Goal: Transaction & Acquisition: Obtain resource

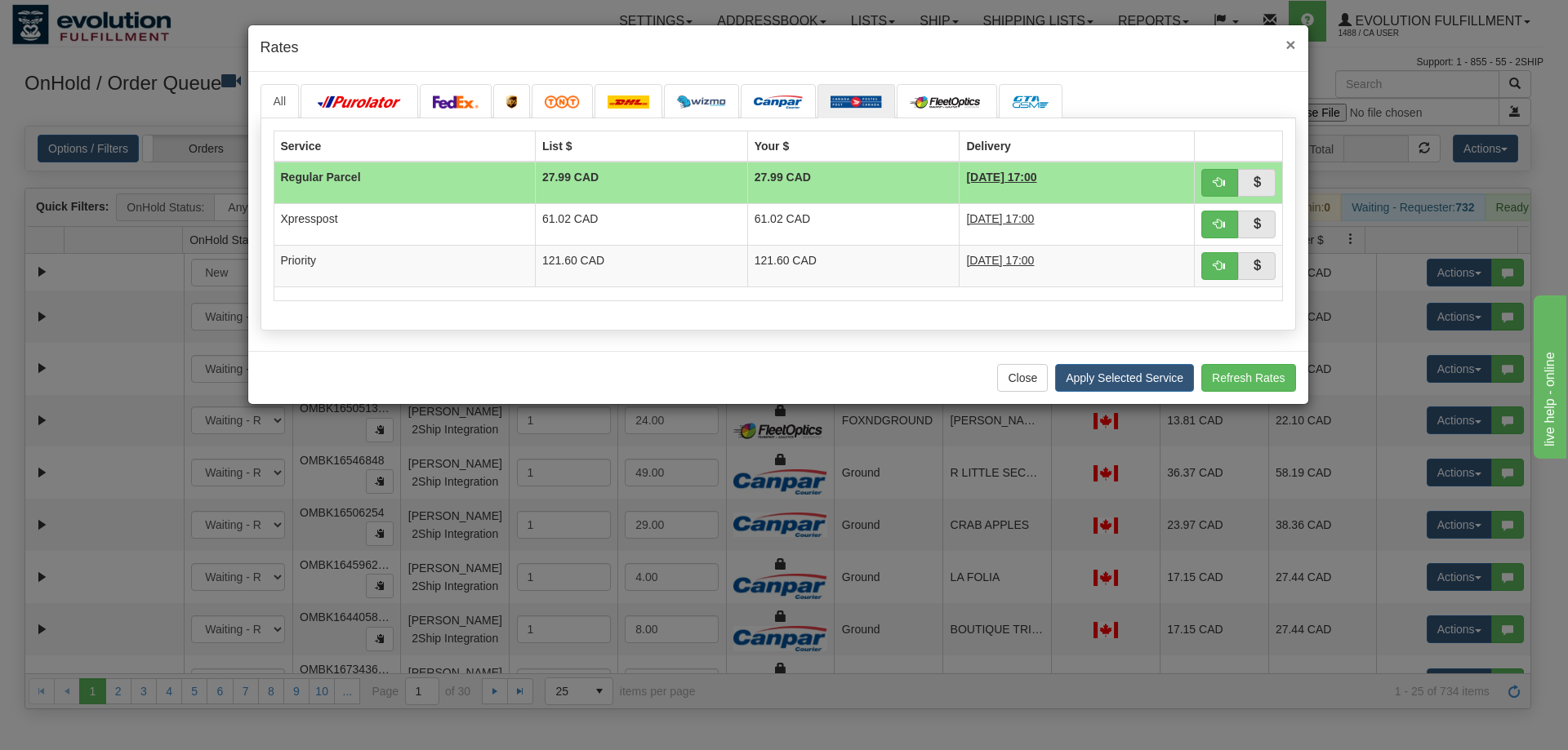
scroll to position [40, 0]
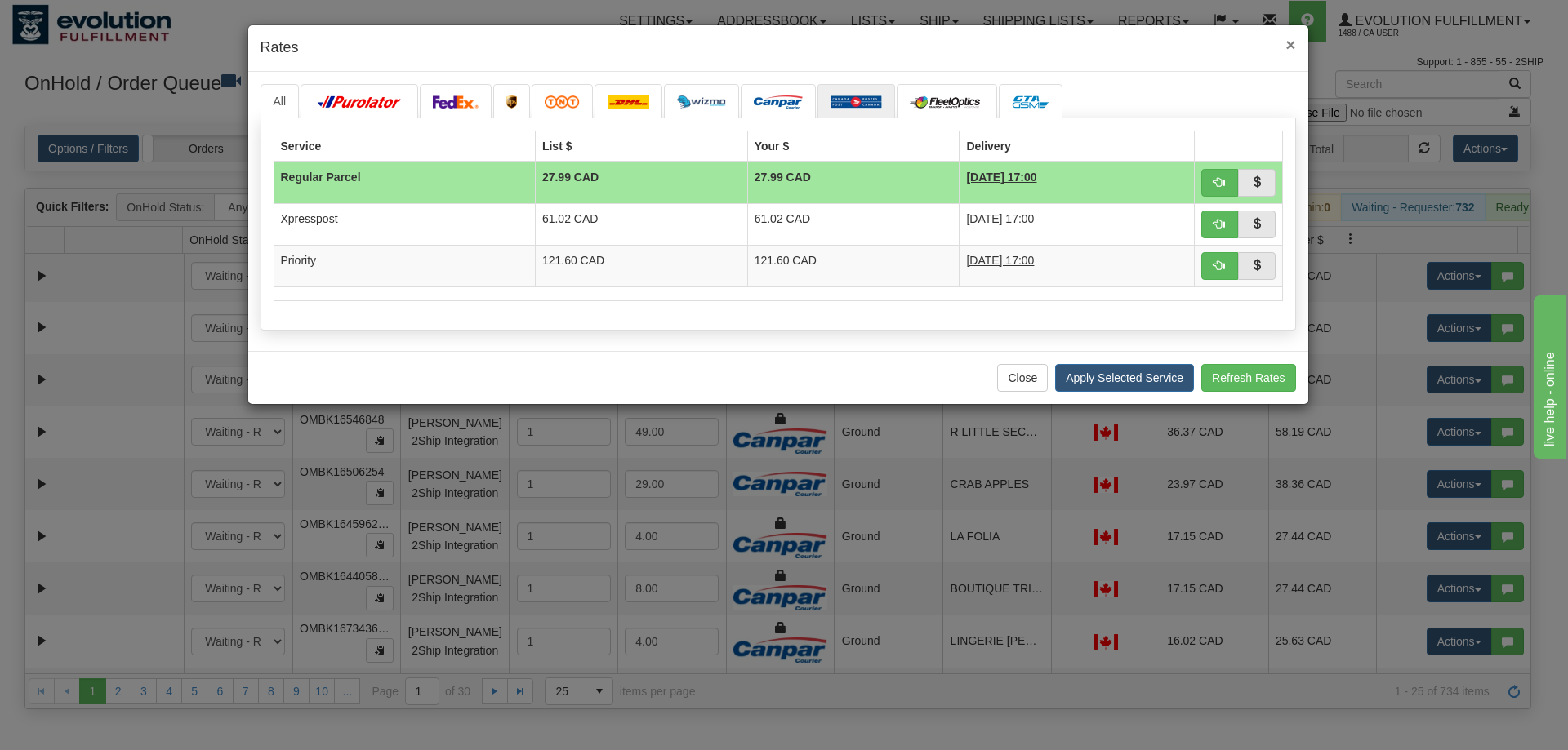
click at [1293, 43] on span "×" at bounding box center [1290, 45] width 10 height 19
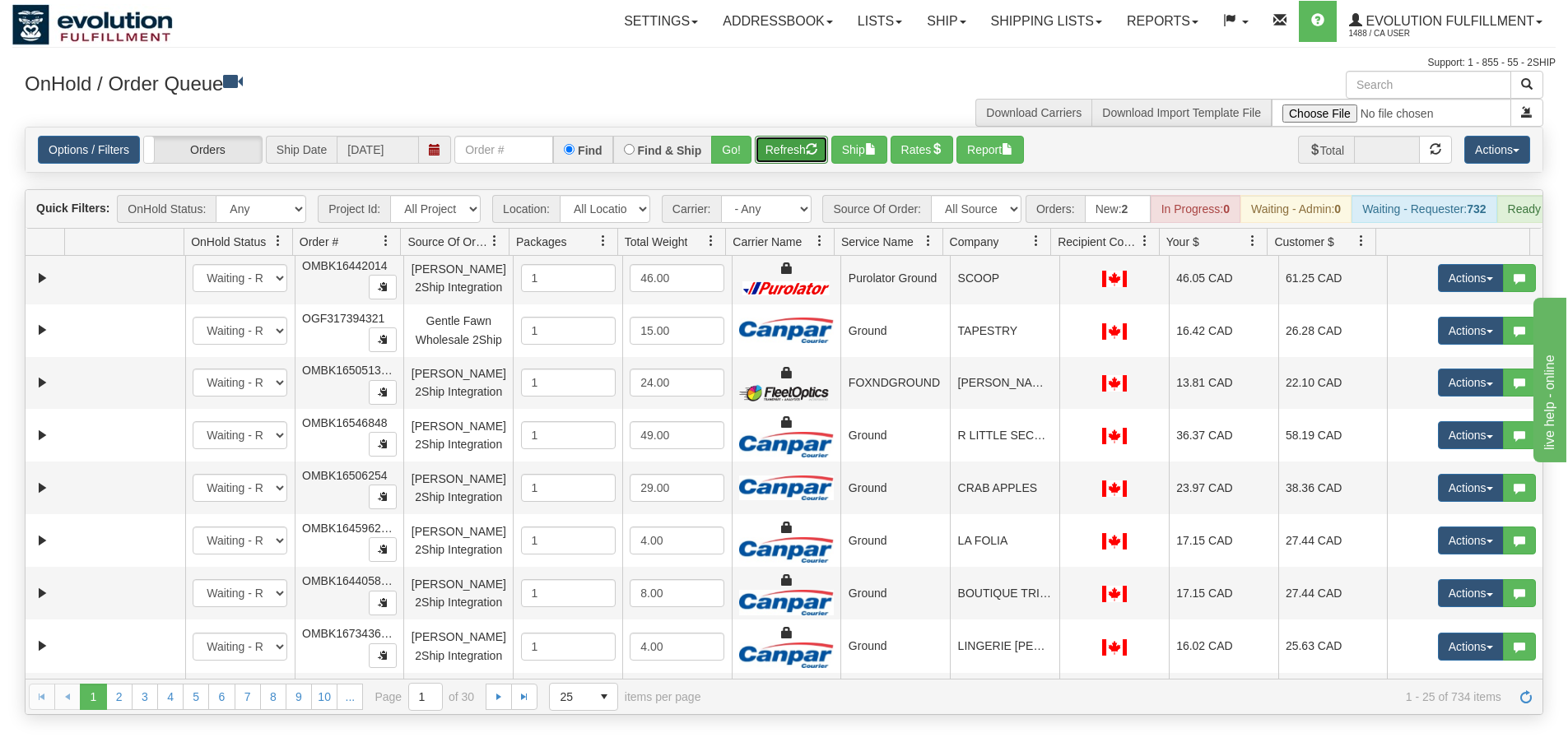
click at [795, 148] on button "Refresh" at bounding box center [791, 149] width 73 height 28
click at [978, 207] on select "All Sources AirBlaster 2Ship Integration Ambler Apparel 2Ship Integration BC [M…" at bounding box center [976, 209] width 91 height 28
select select "Gentle Fawn Ecom 2Ship"
click at [931, 195] on select "All Sources AirBlaster 2Ship Integration Ambler Apparel 2Ship Integration BC [M…" at bounding box center [976, 209] width 91 height 28
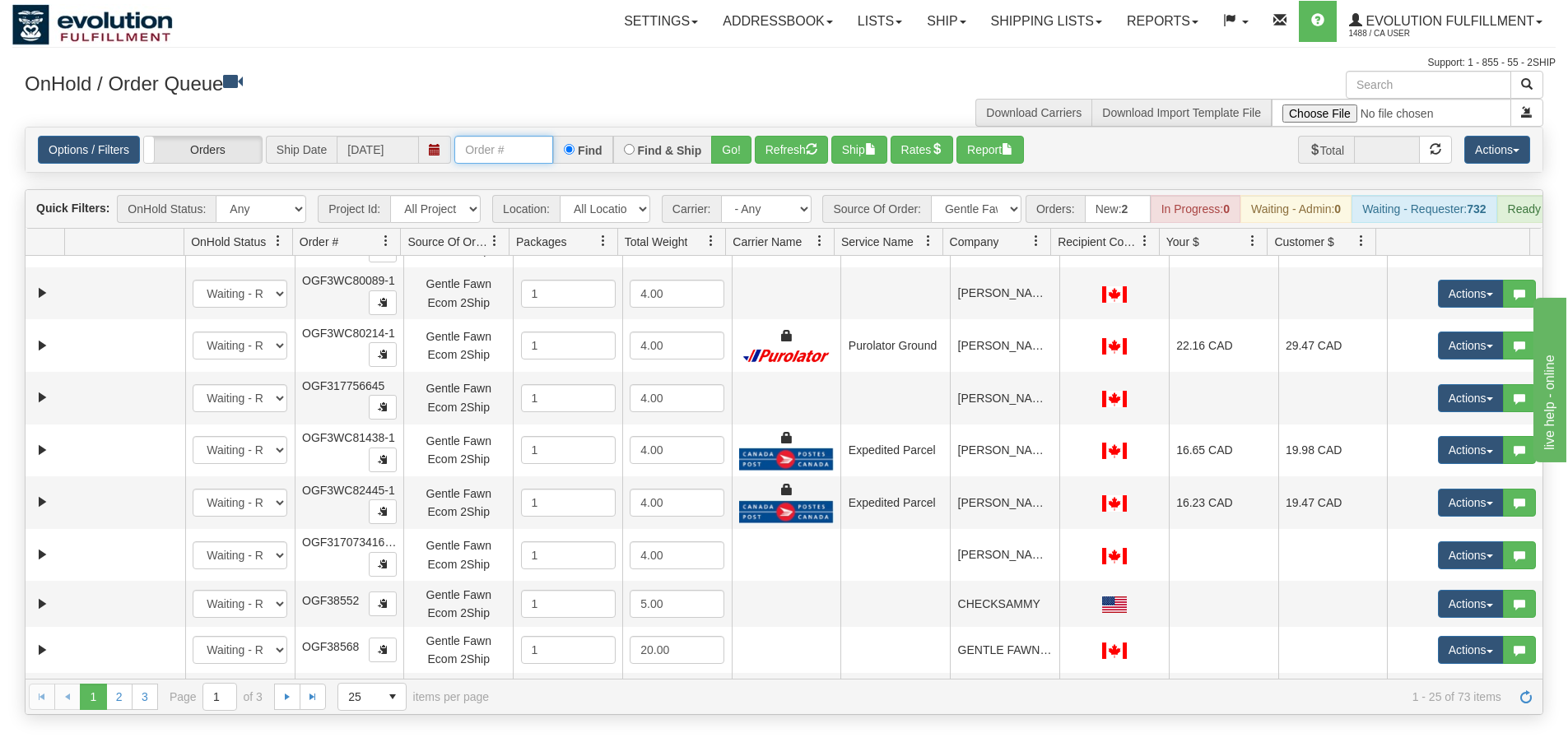
click at [509, 149] on input "text" at bounding box center [503, 149] width 98 height 28
type input "86563"
click at [725, 149] on button "Go!" at bounding box center [732, 149] width 41 height 28
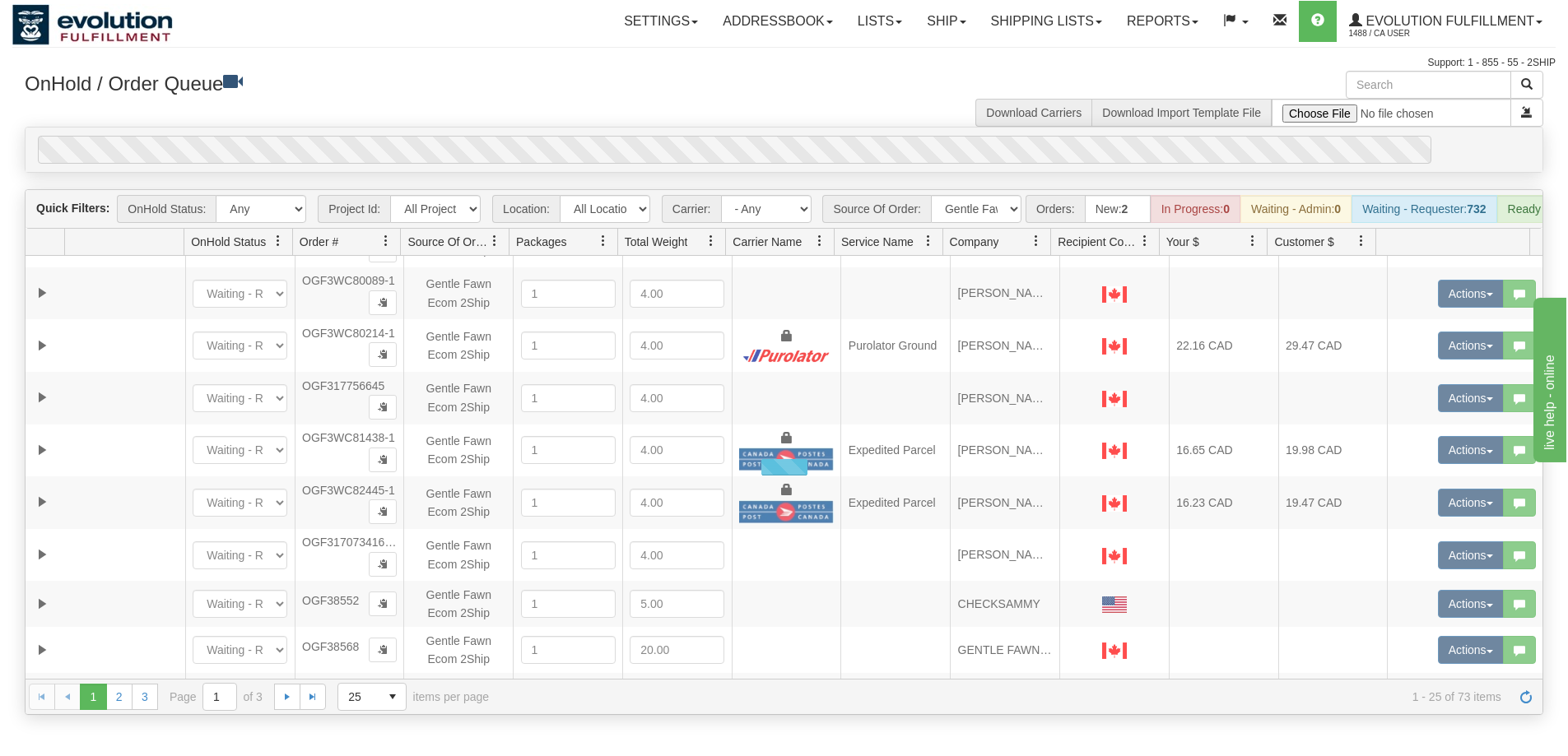
scroll to position [0, 0]
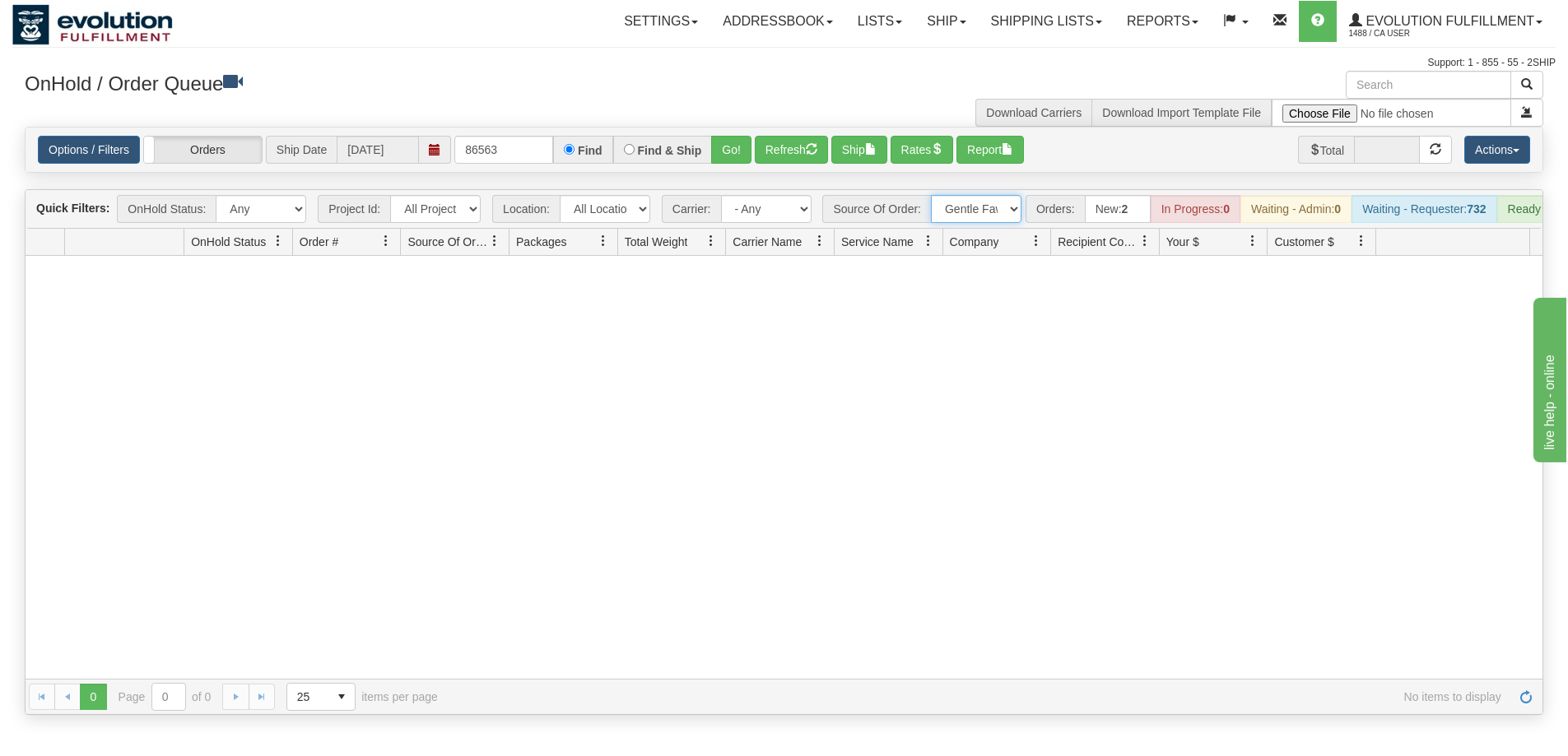
click at [967, 204] on select "All Sources AirBlaster 2Ship Integration Ambler Apparel 2Ship Integration BC [M…" at bounding box center [976, 209] width 91 height 28
select select "grid toolbar"
click at [931, 195] on select "All Sources AirBlaster 2Ship Integration Ambler Apparel 2Ship Integration BC [M…" at bounding box center [976, 209] width 91 height 28
drag, startPoint x: 502, startPoint y: 153, endPoint x: 364, endPoint y: 137, distance: 138.9
click at [364, 137] on div "Options / Filters Group Shipments Orders Ship Date [DATE] 86563 Find Find & Shi…" at bounding box center [784, 149] width 1492 height 28
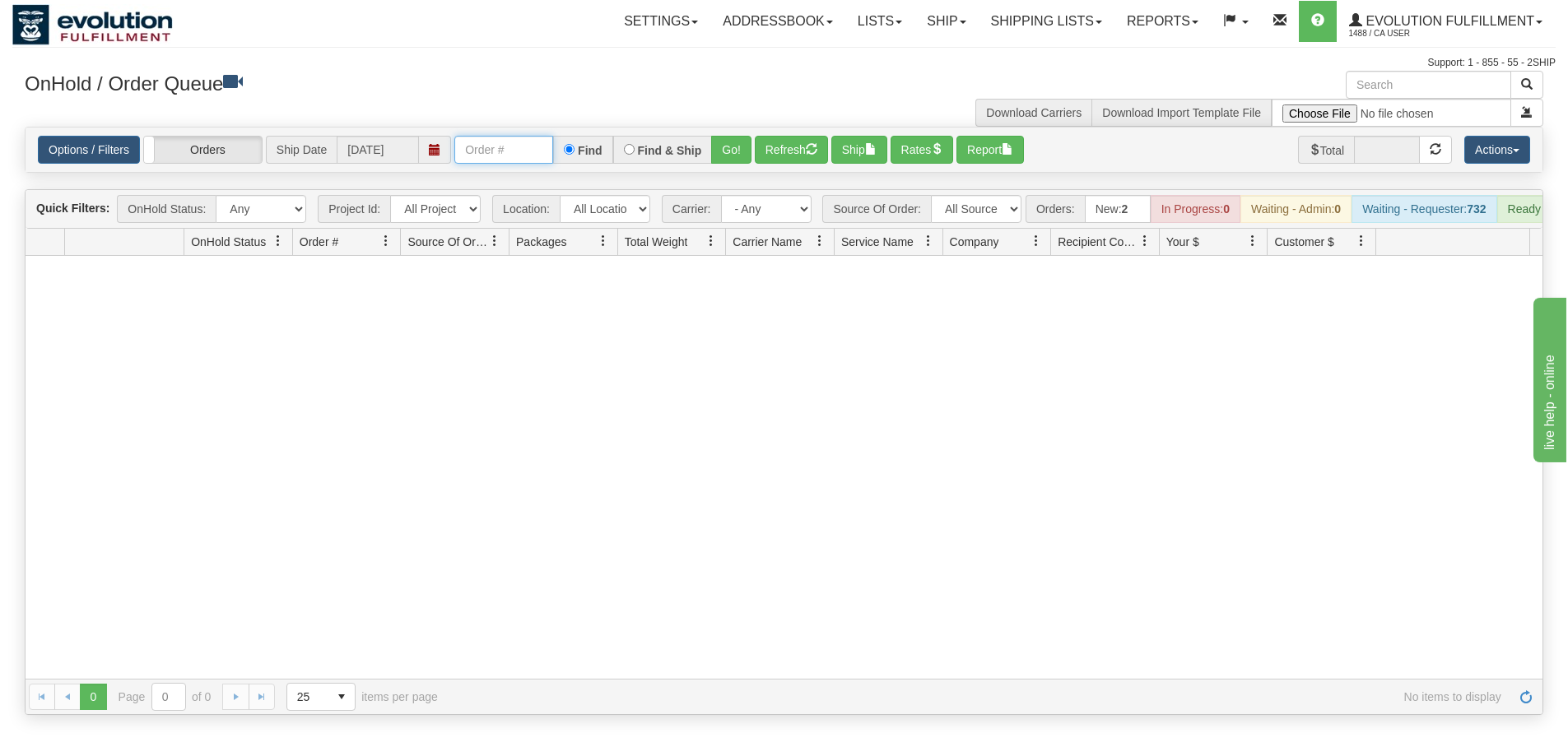
click at [501, 153] on input "text" at bounding box center [503, 149] width 98 height 28
type input "86563-1"
click at [730, 154] on button "Go!" at bounding box center [732, 149] width 41 height 28
click at [795, 138] on button "Refresh" at bounding box center [791, 149] width 73 height 28
drag, startPoint x: 525, startPoint y: 146, endPoint x: 374, endPoint y: 143, distance: 151.0
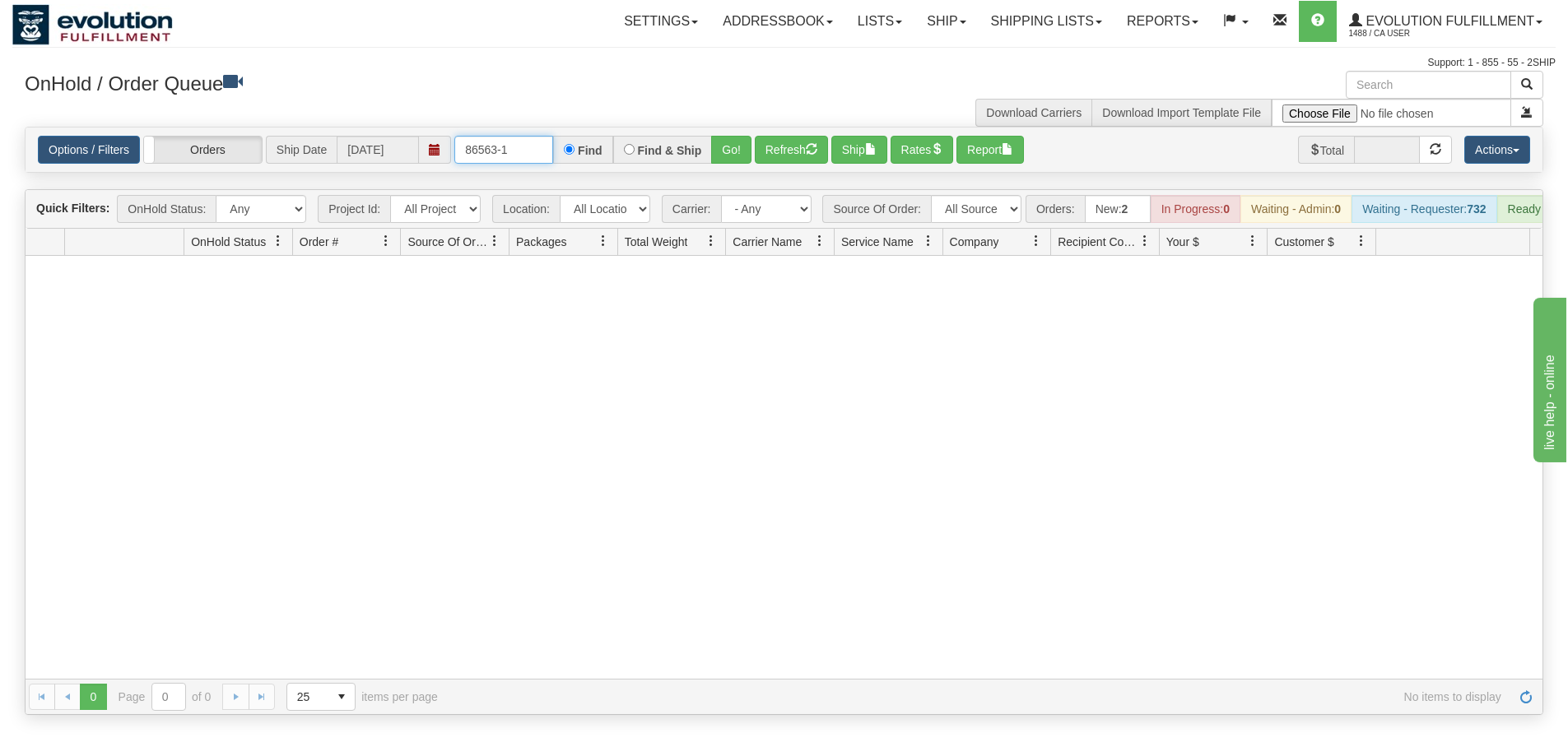
click at [374, 143] on div "Options / Filters Group Shipments Orders Ship Date [DATE] 86563-1 Find Find & S…" at bounding box center [784, 149] width 1492 height 28
click at [800, 145] on button "Refresh" at bounding box center [791, 149] width 73 height 28
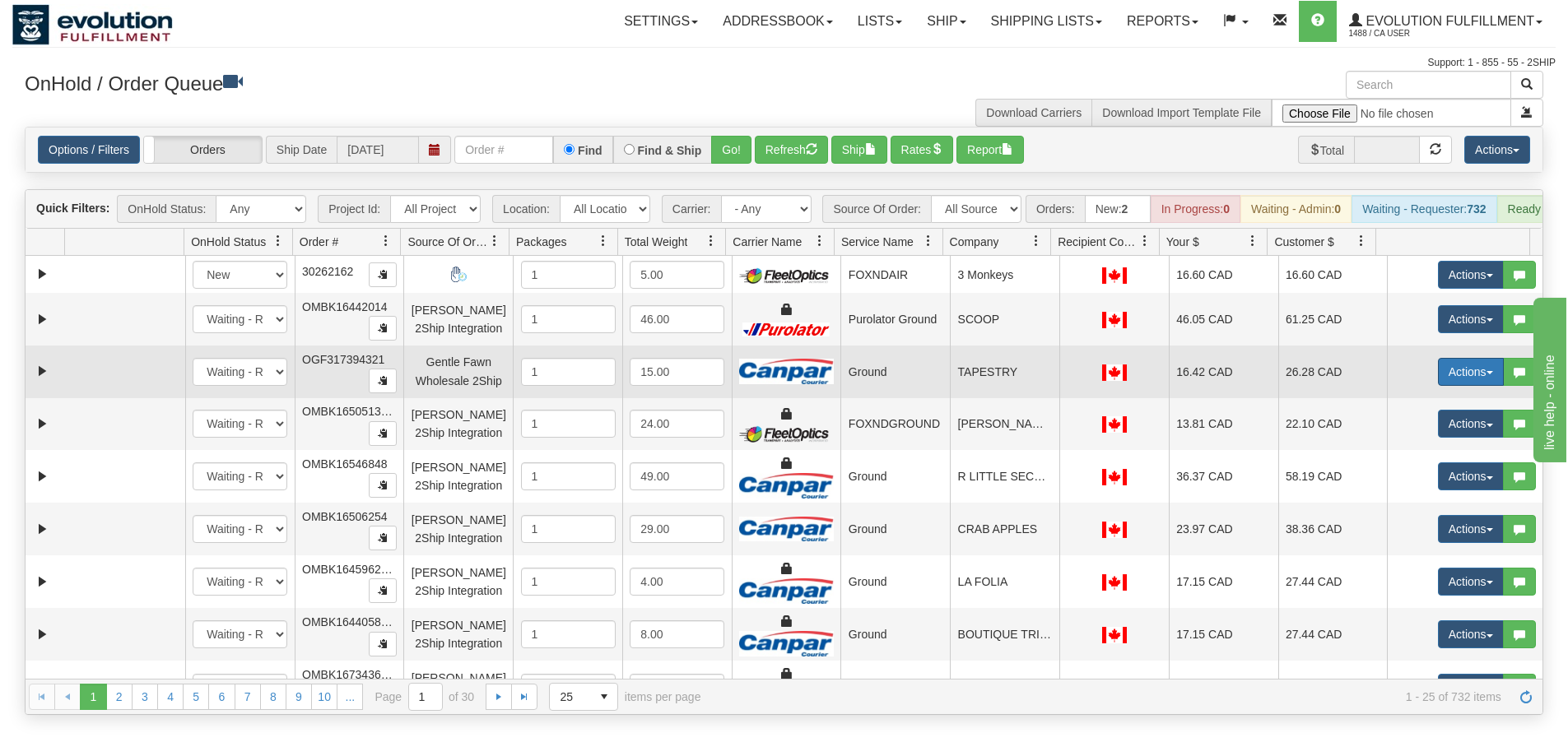
click at [1471, 386] on button "Actions" at bounding box center [1471, 372] width 66 height 28
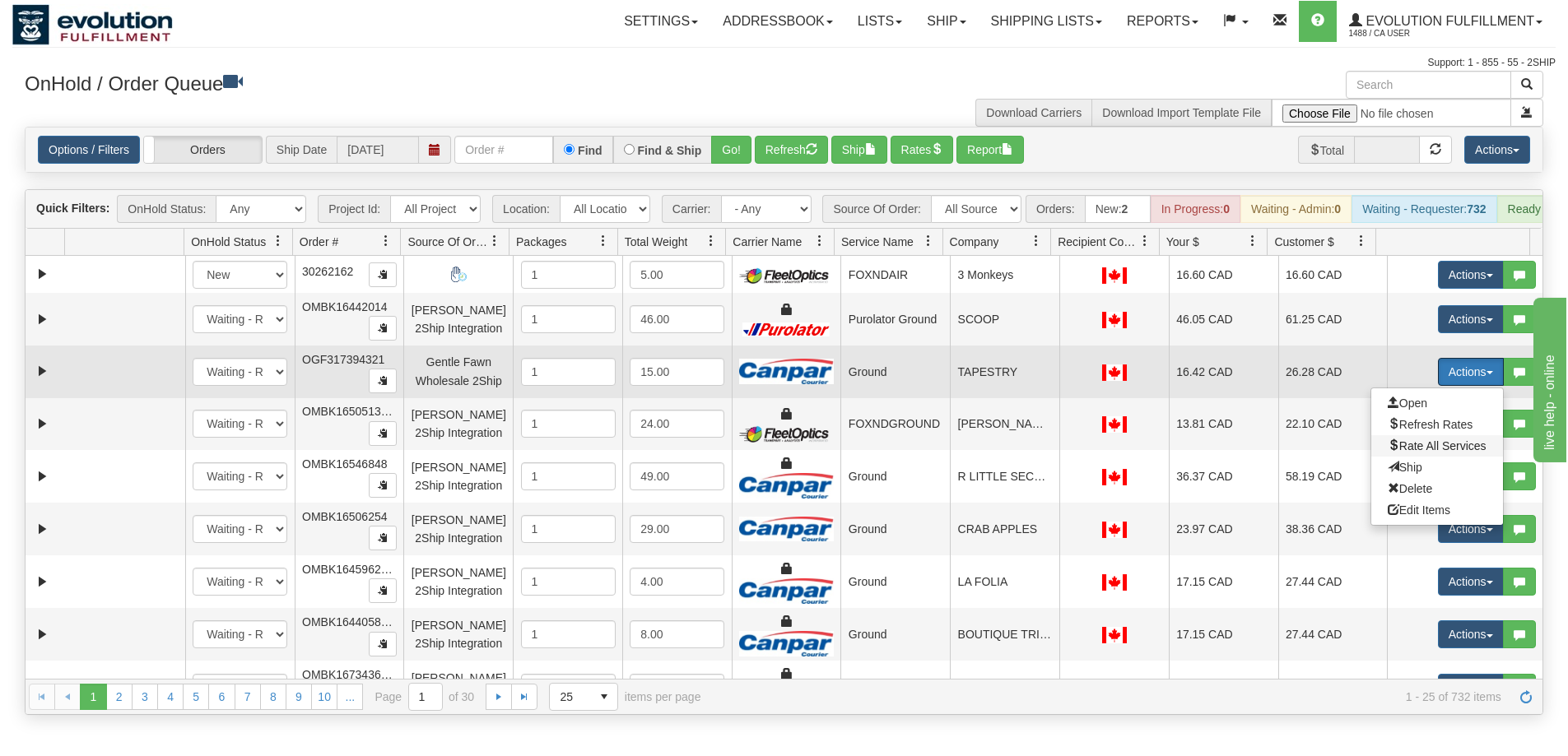
click at [1444, 451] on span "Rate All Services" at bounding box center [1437, 446] width 98 height 14
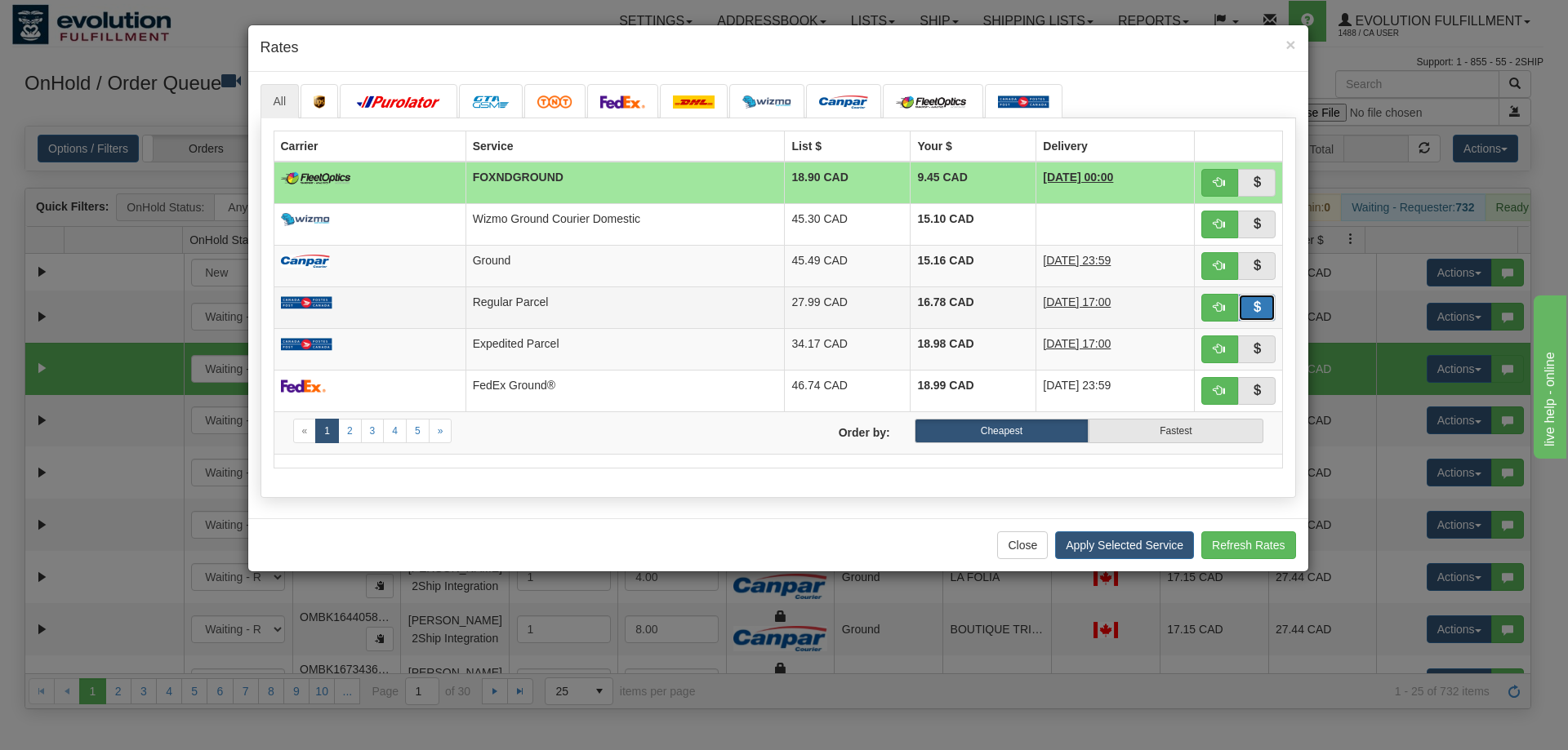
click at [1262, 306] on button "button" at bounding box center [1256, 307] width 38 height 28
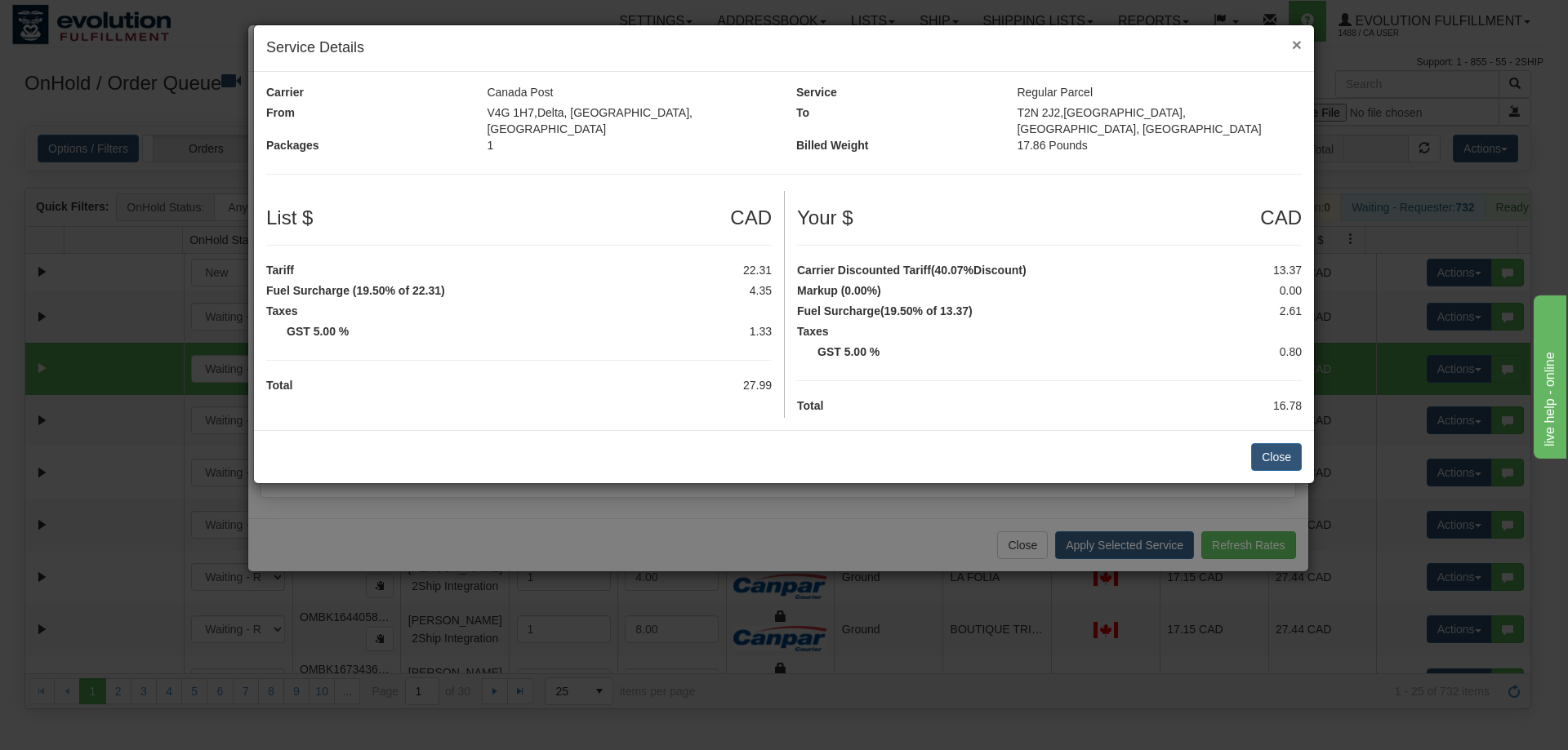
click at [1293, 41] on span "×" at bounding box center [1297, 45] width 10 height 19
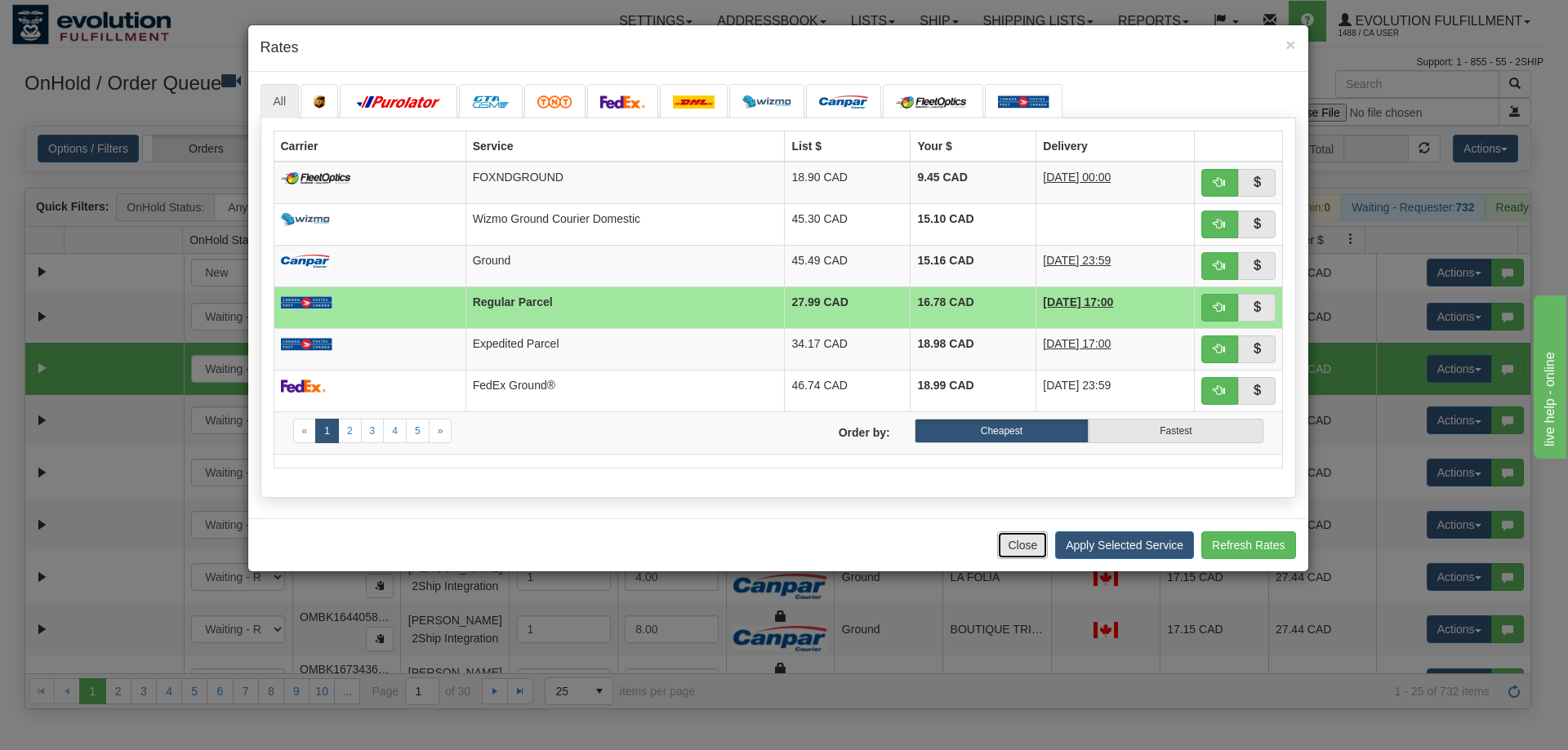
click at [1037, 545] on button "Close" at bounding box center [1022, 545] width 51 height 28
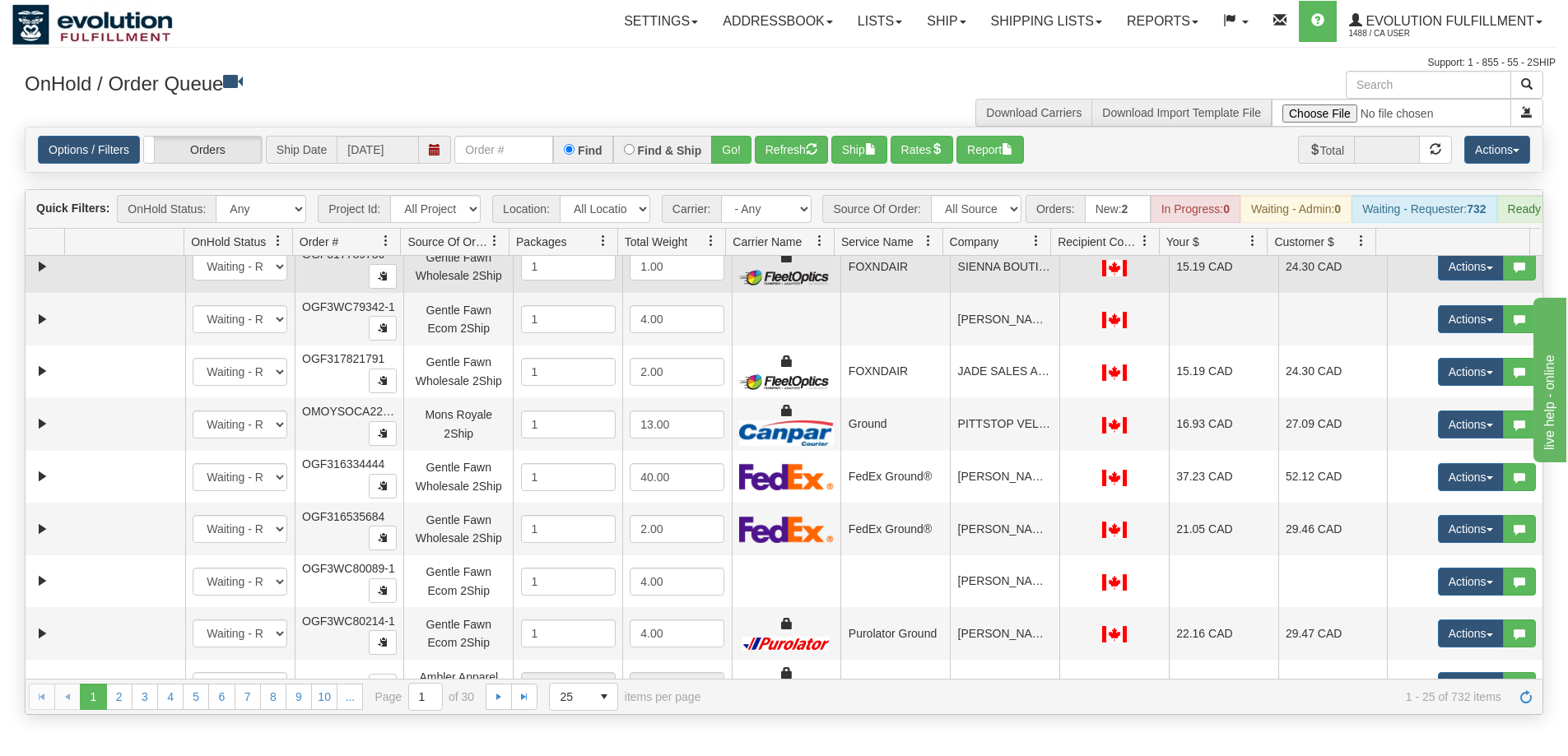
scroll to position [876, 0]
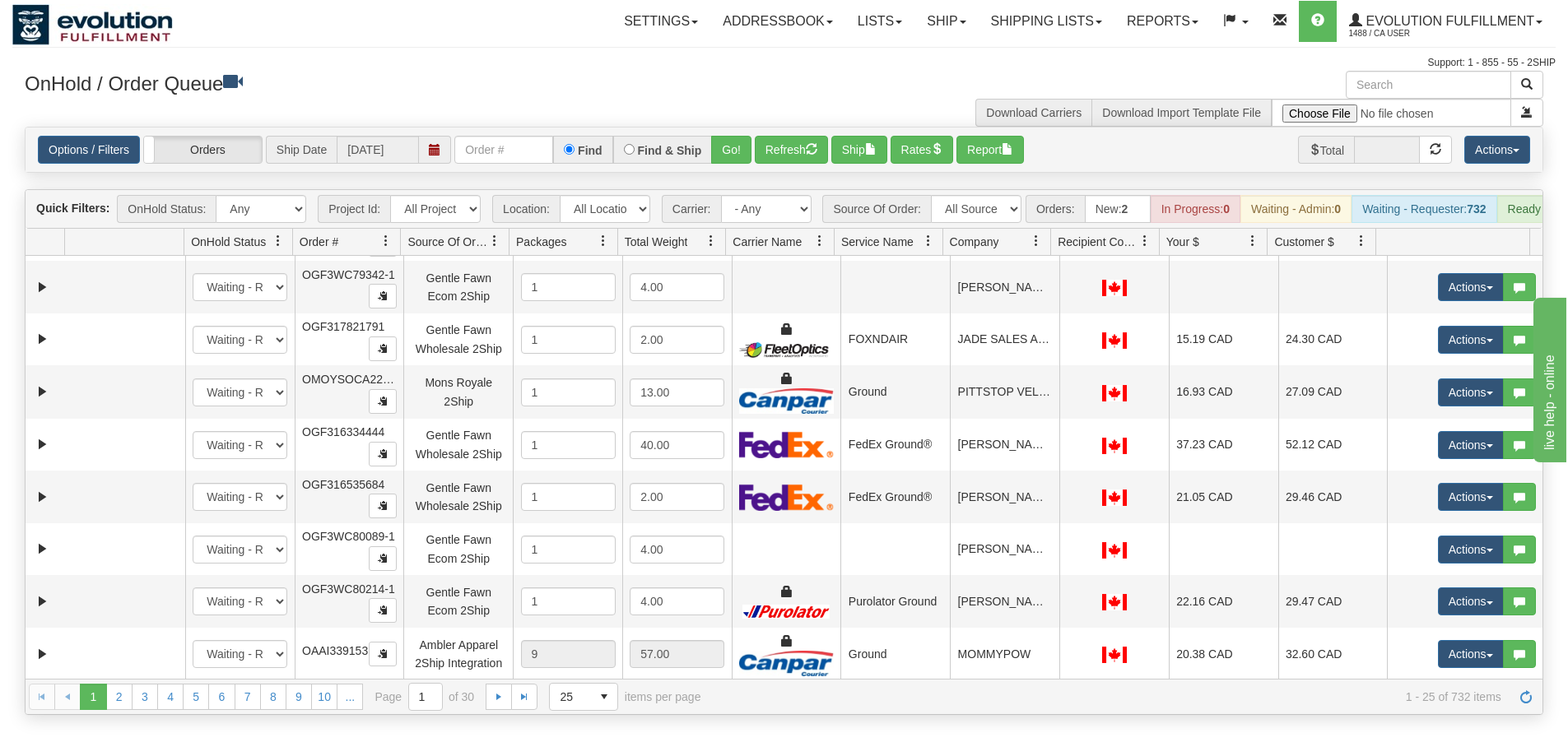
click at [1144, 248] on span at bounding box center [1145, 241] width 14 height 14
click at [1180, 336] on span "Sort Descending" at bounding box center [1205, 341] width 86 height 16
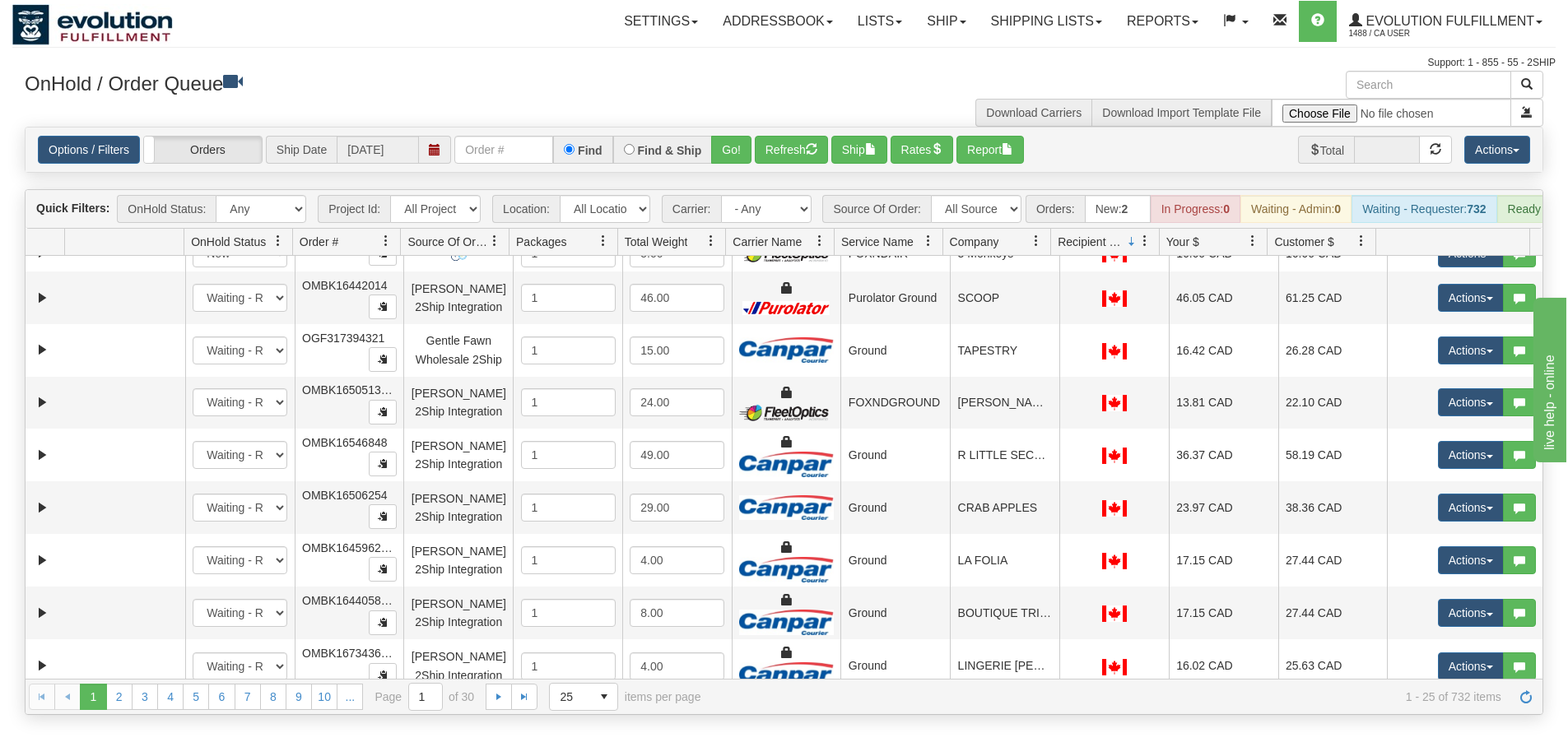
scroll to position [0, 0]
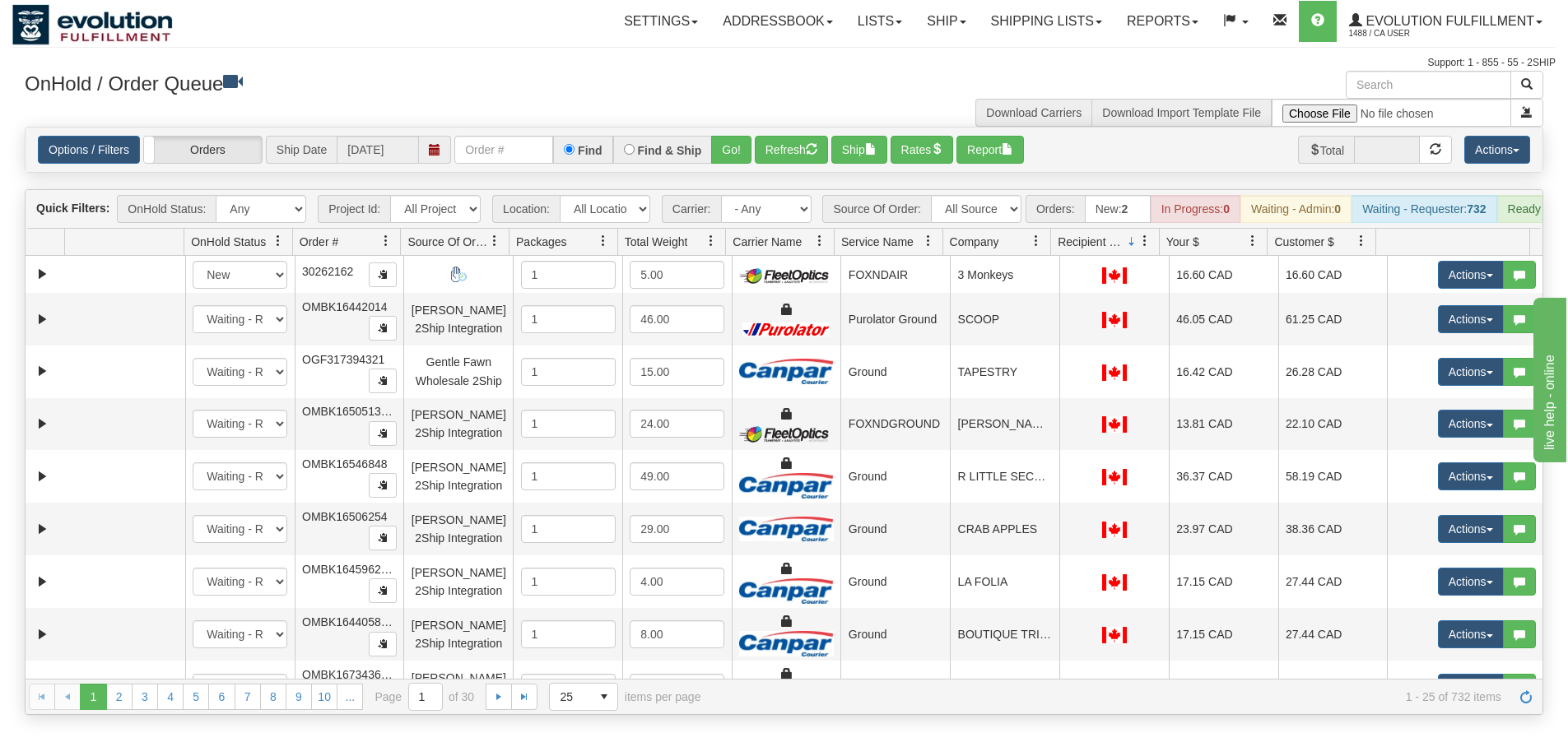
click at [1148, 248] on span at bounding box center [1145, 241] width 14 height 14
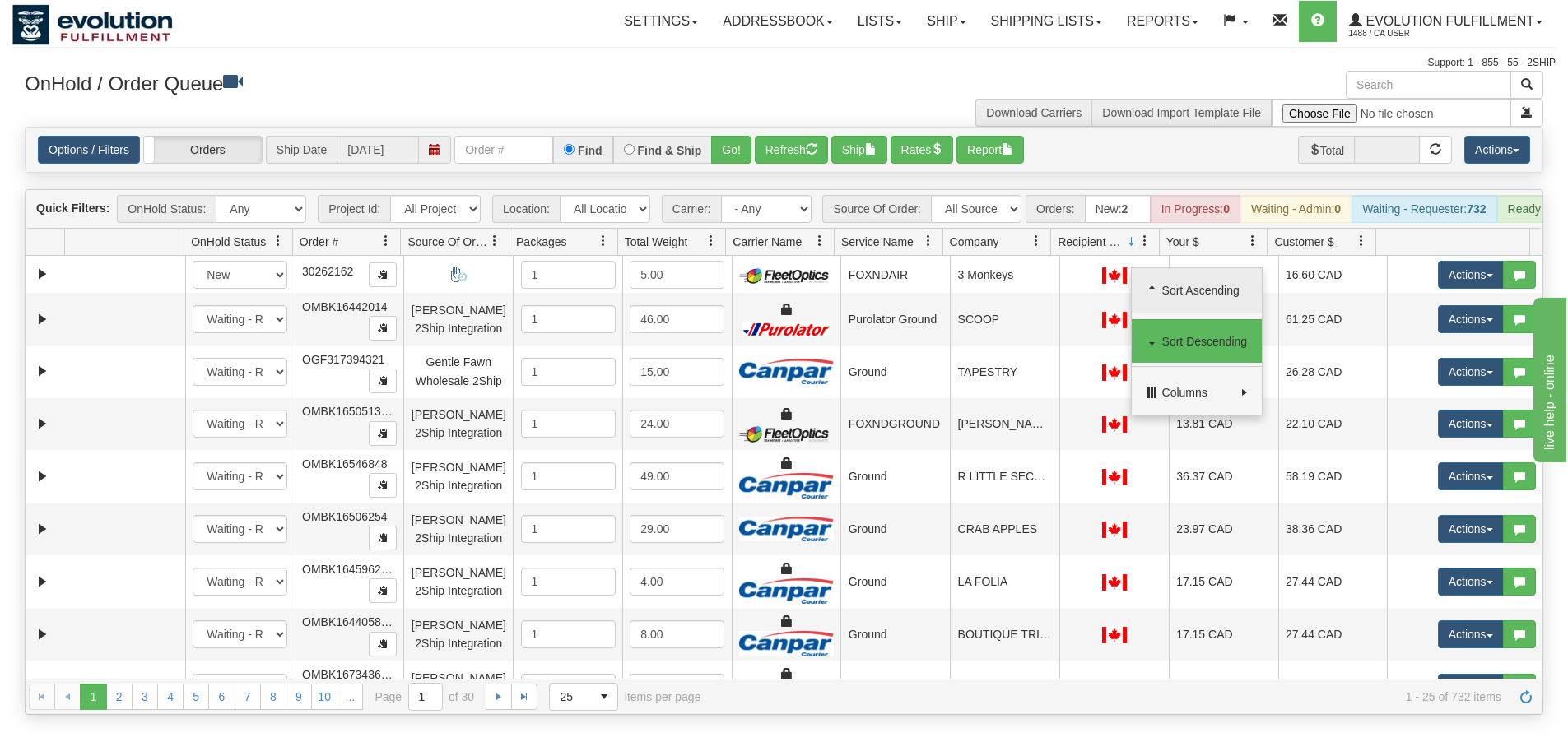
click at [1148, 280] on span "Sort Ascending" at bounding box center [1196, 290] width 130 height 44
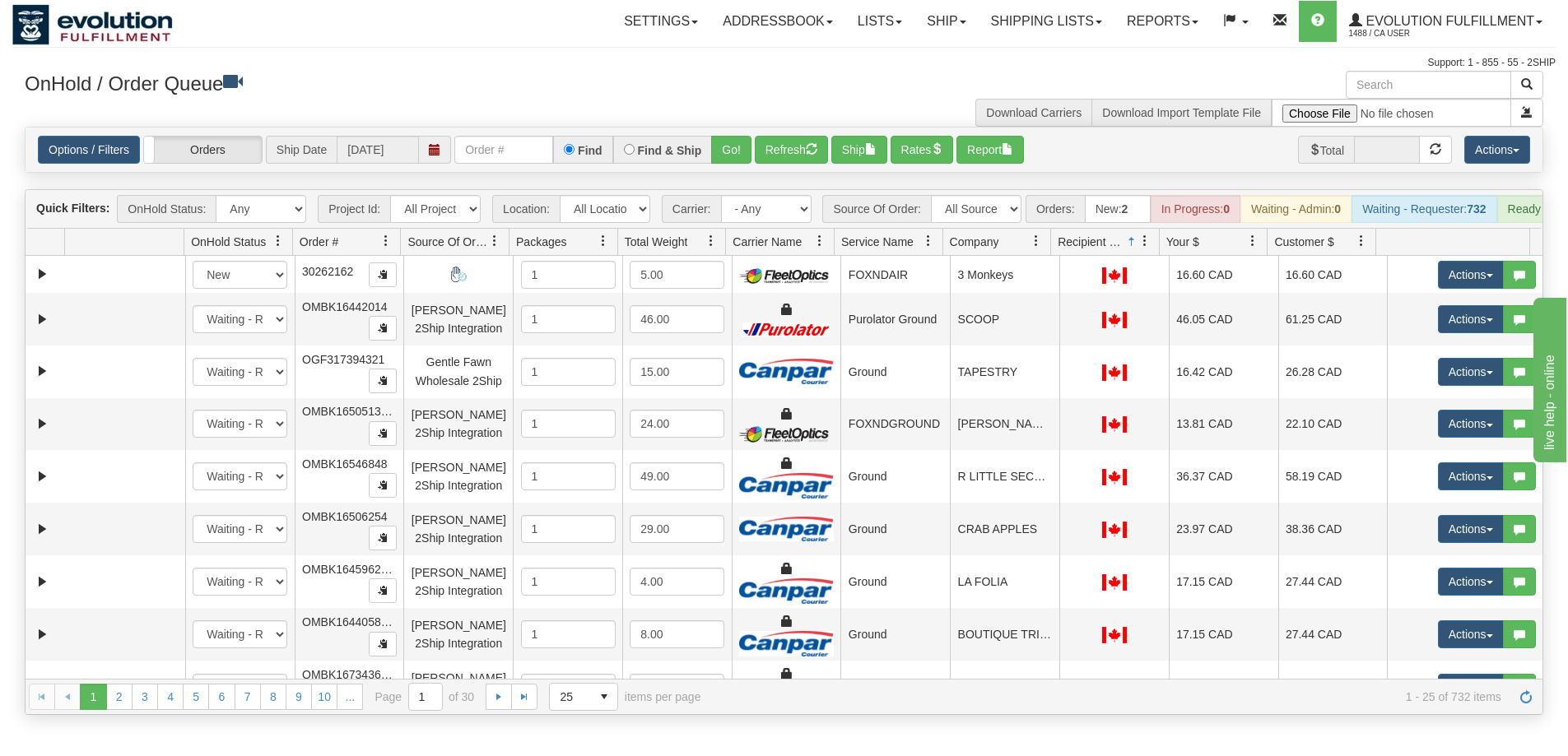
click at [1140, 248] on span at bounding box center [1145, 241] width 14 height 14
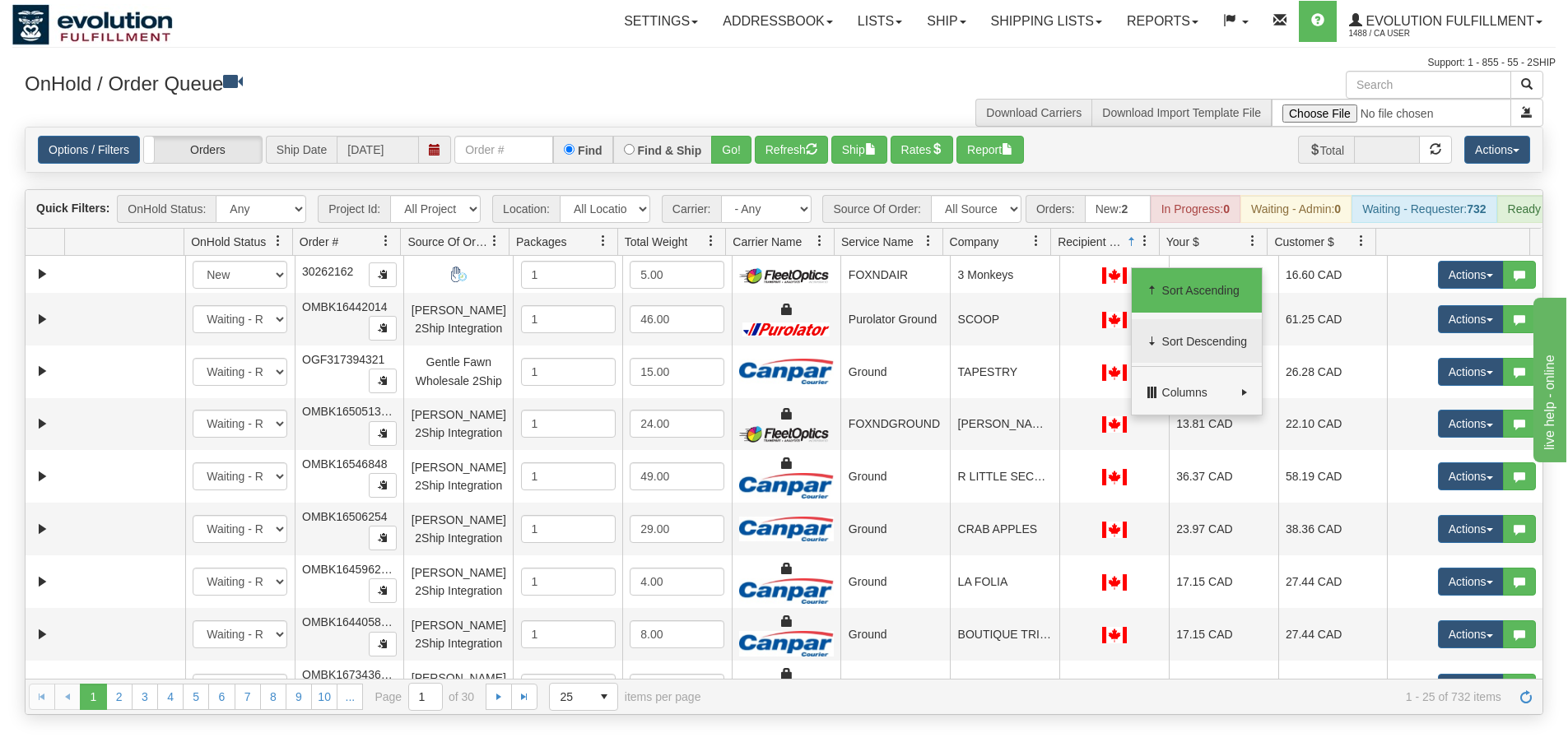
click at [1162, 331] on span "Sort Descending" at bounding box center [1196, 341] width 130 height 44
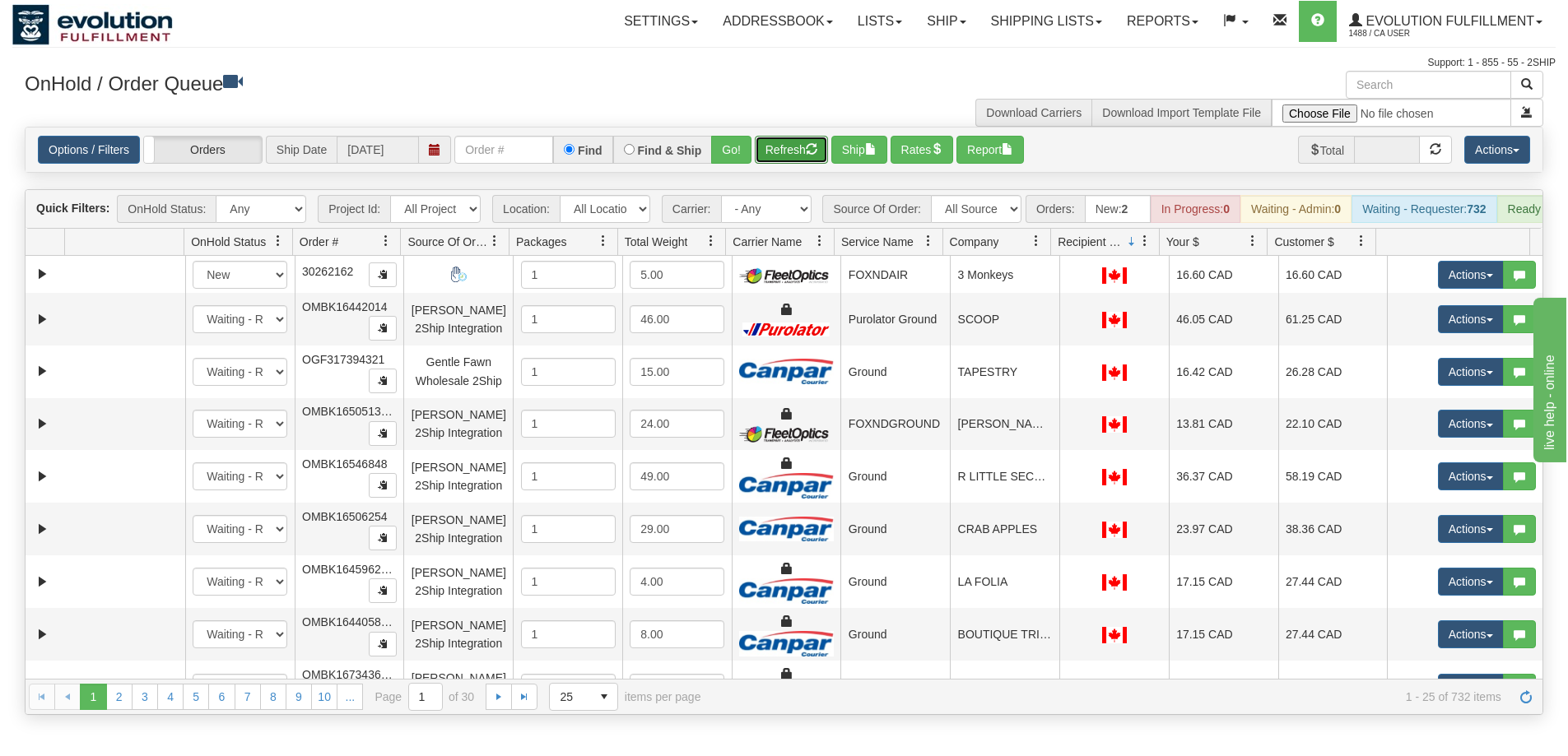
click at [810, 155] on button "Refresh" at bounding box center [791, 149] width 73 height 28
click at [514, 149] on input "text" at bounding box center [503, 149] width 98 height 28
type input "wc86476"
click at [720, 149] on button "Go!" at bounding box center [732, 149] width 41 height 28
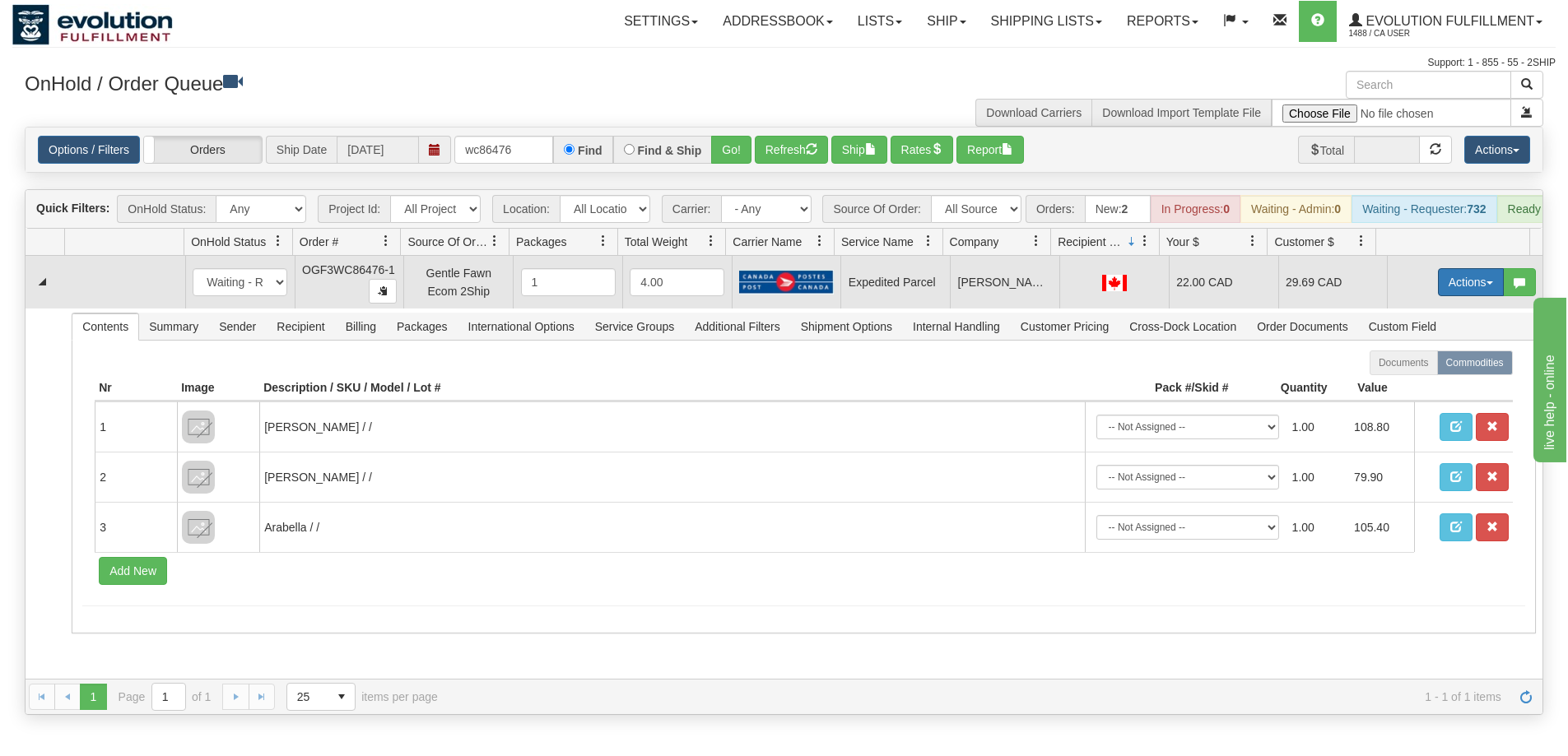
click at [1438, 291] on button "Actions" at bounding box center [1471, 282] width 66 height 28
click at [1413, 363] on span "Rate All Services" at bounding box center [1437, 356] width 98 height 14
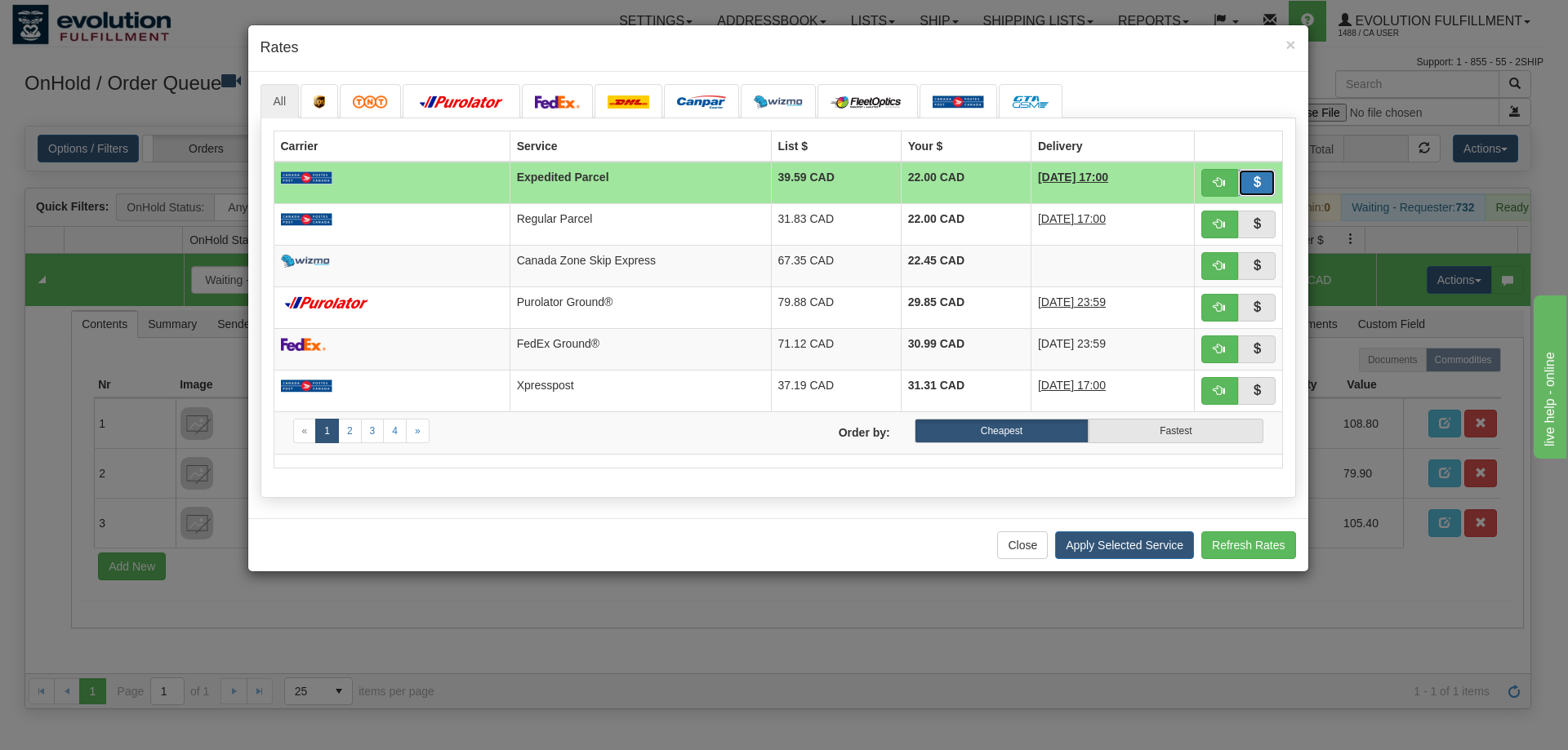
click at [1270, 178] on button "button" at bounding box center [1256, 183] width 38 height 28
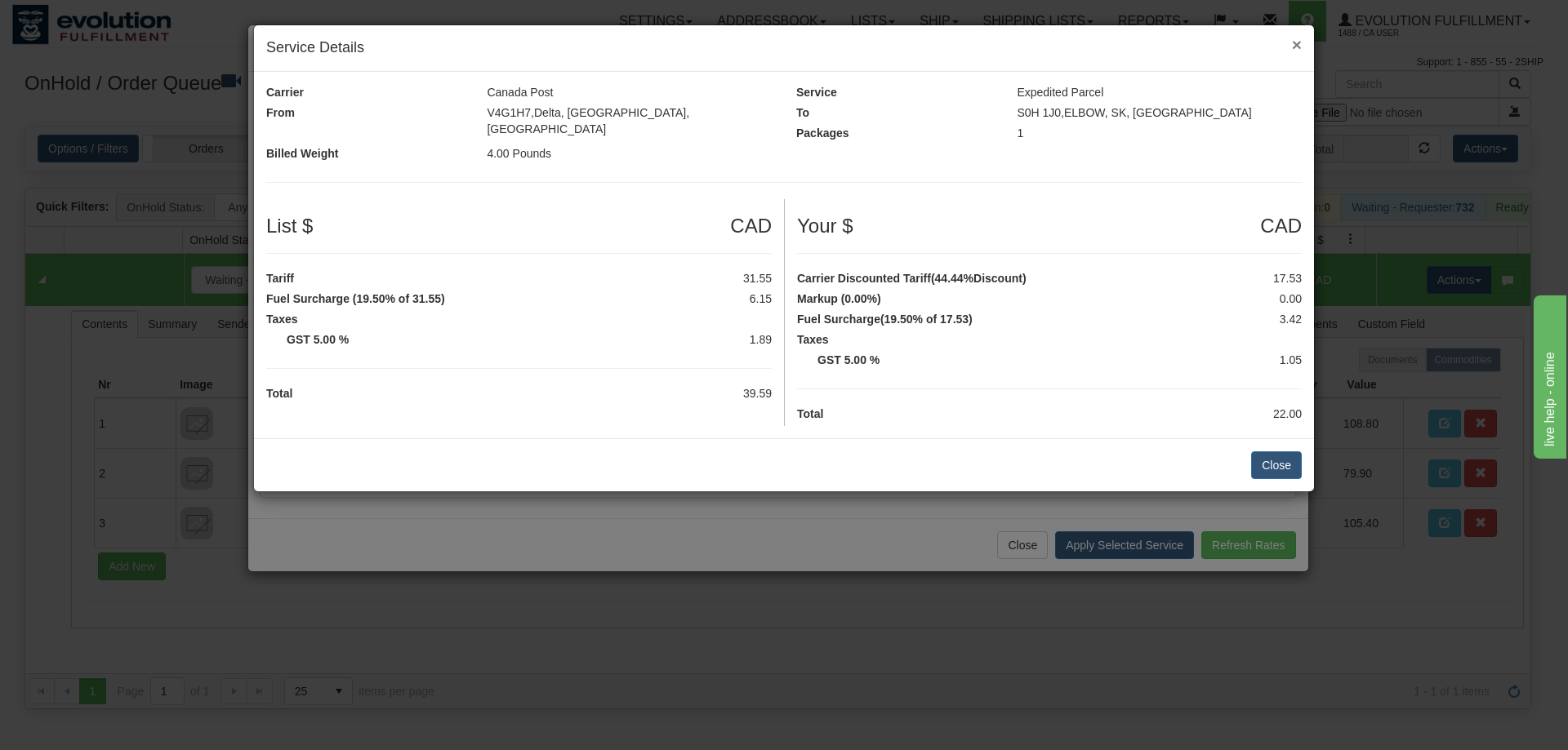
click at [1299, 40] on span "×" at bounding box center [1297, 45] width 10 height 19
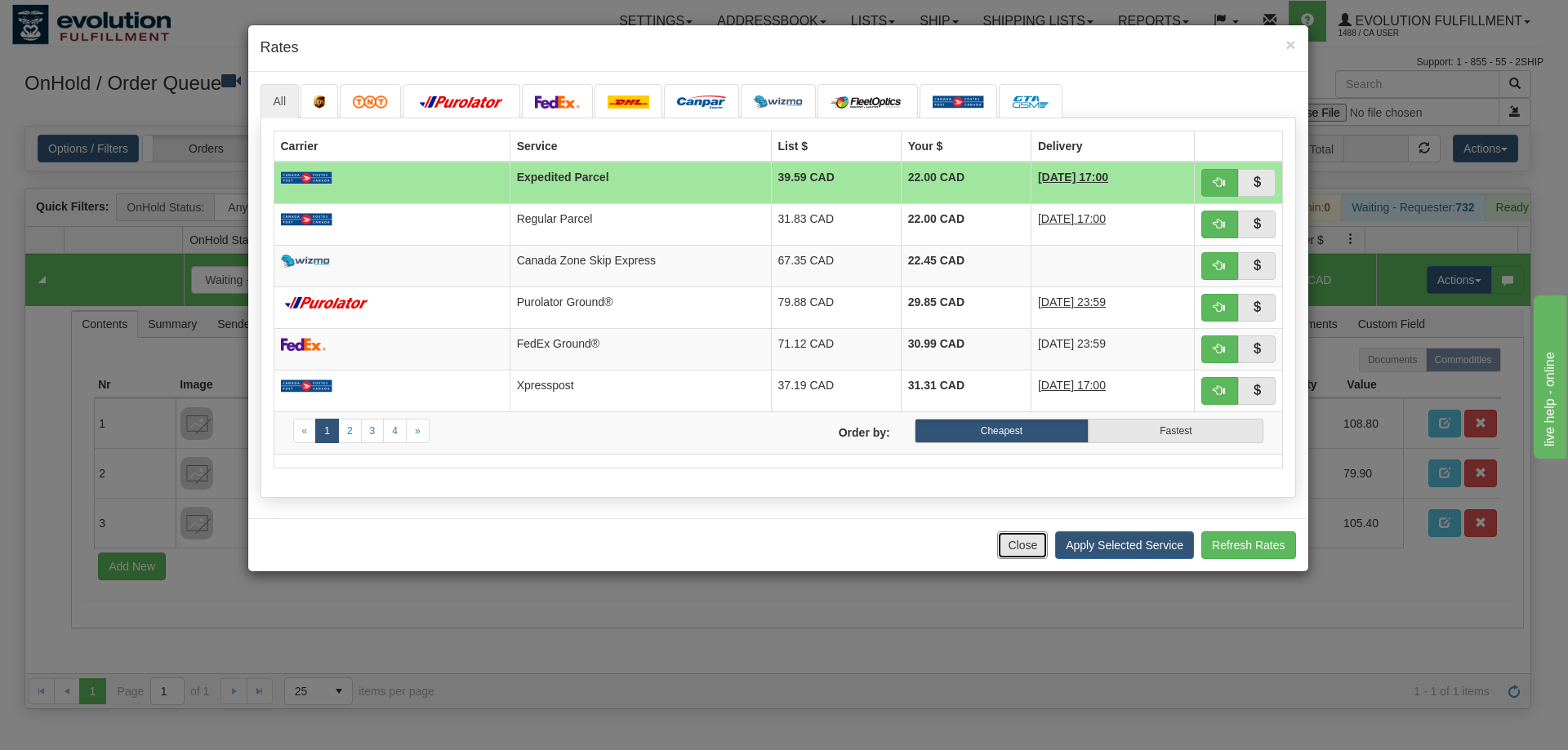
click at [1029, 540] on button "Close" at bounding box center [1022, 545] width 51 height 28
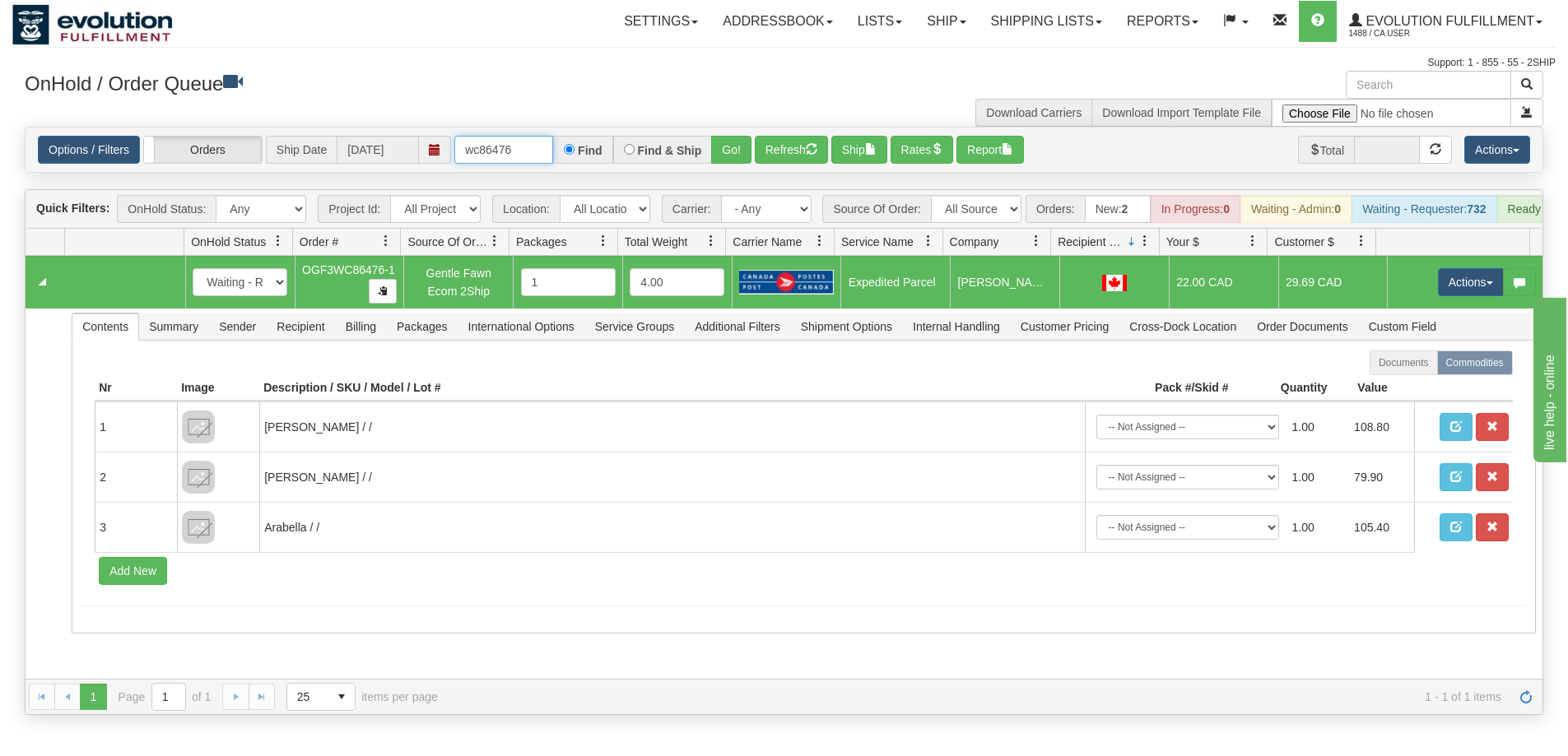
drag, startPoint x: 525, startPoint y: 150, endPoint x: 390, endPoint y: 145, distance: 135.1
click at [390, 145] on div "Options / Filters Group Shipments Orders Ship Date [DATE] wc86476 Find Find & S…" at bounding box center [784, 149] width 1492 height 28
click at [764, 147] on button "Refresh" at bounding box center [791, 149] width 73 height 28
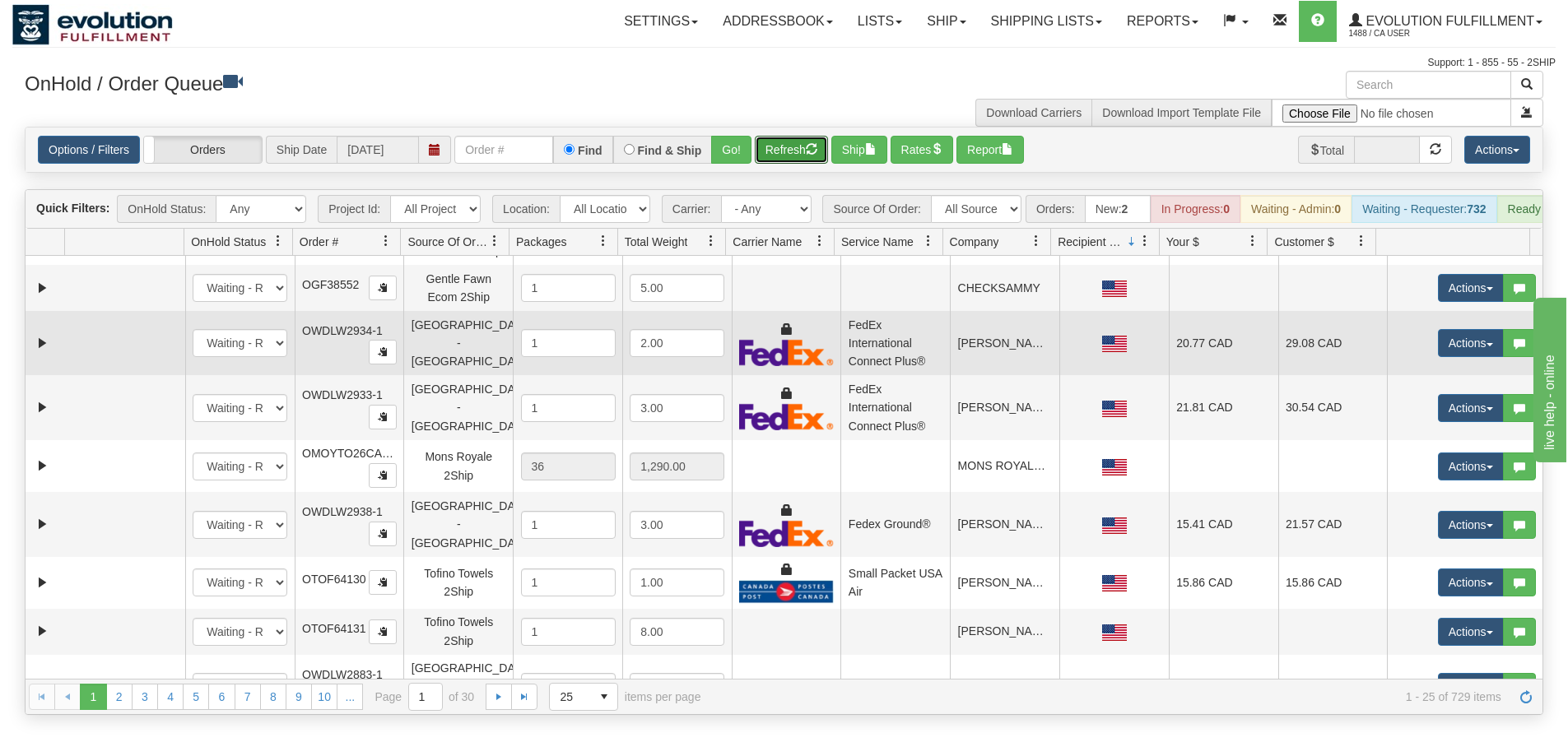
scroll to position [853, 0]
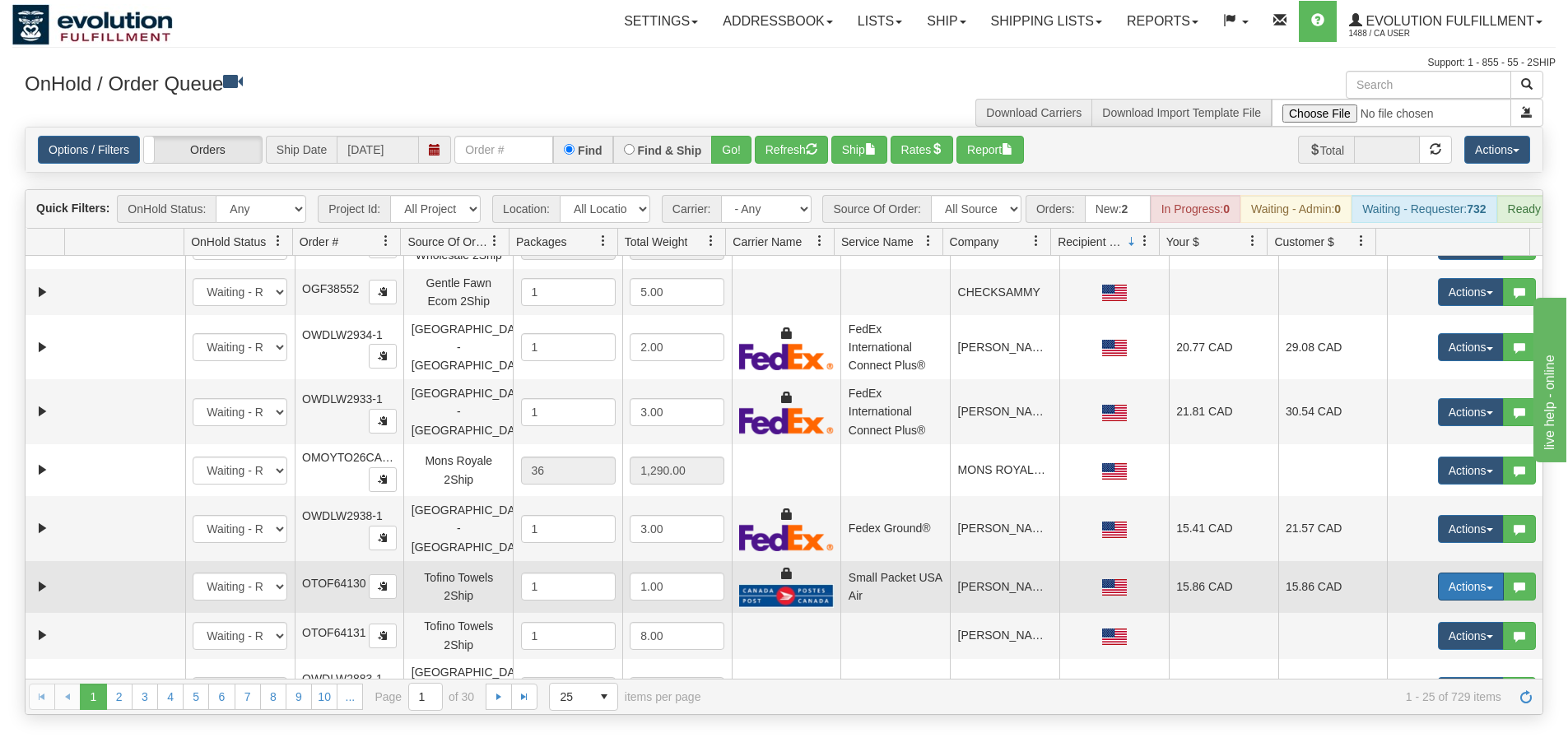
click at [1451, 586] on button "Actions" at bounding box center [1471, 586] width 66 height 28
click at [1425, 664] on span "Rate All Services" at bounding box center [1437, 661] width 98 height 14
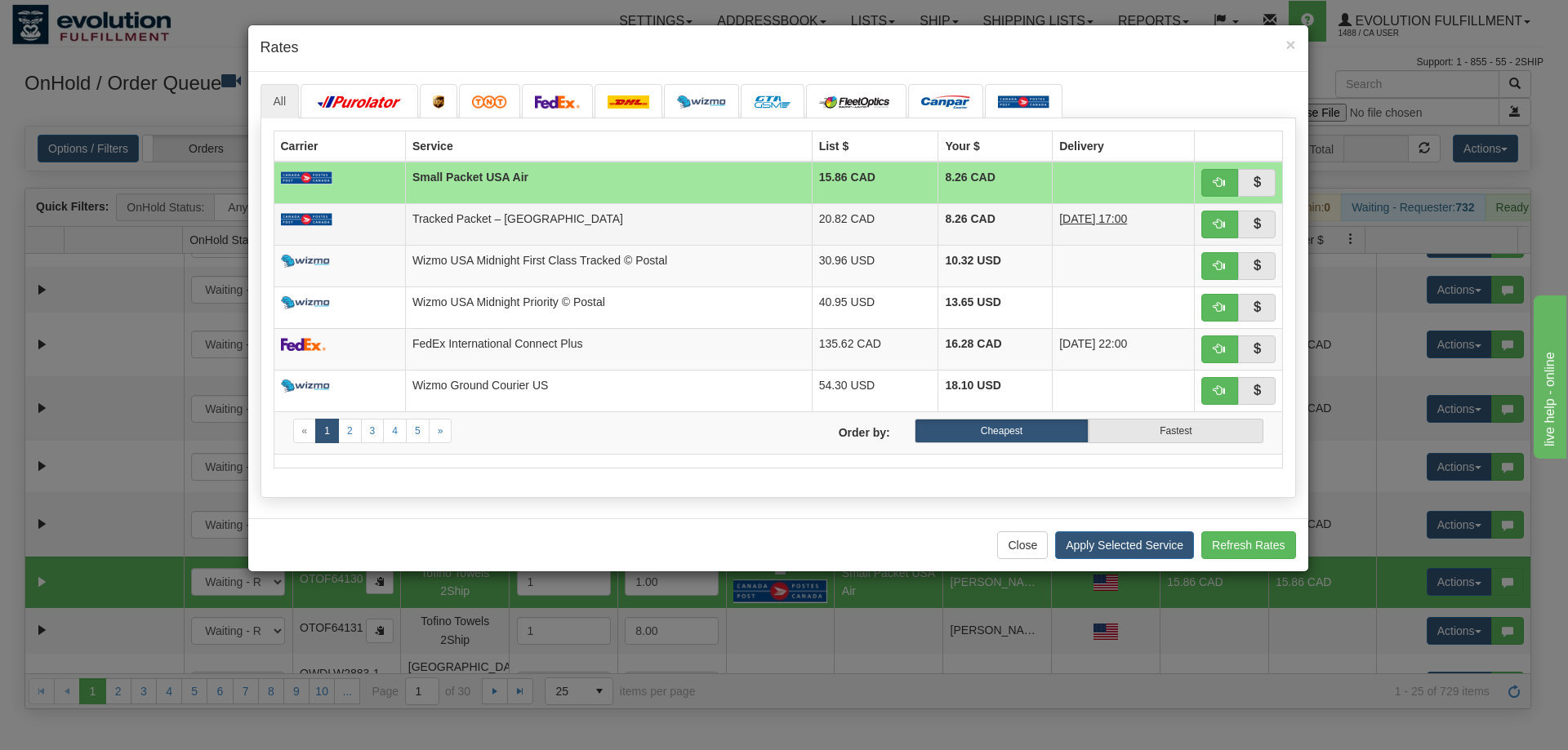
click at [544, 212] on td "Tracked Packet – [GEOGRAPHIC_DATA]" at bounding box center [608, 223] width 407 height 41
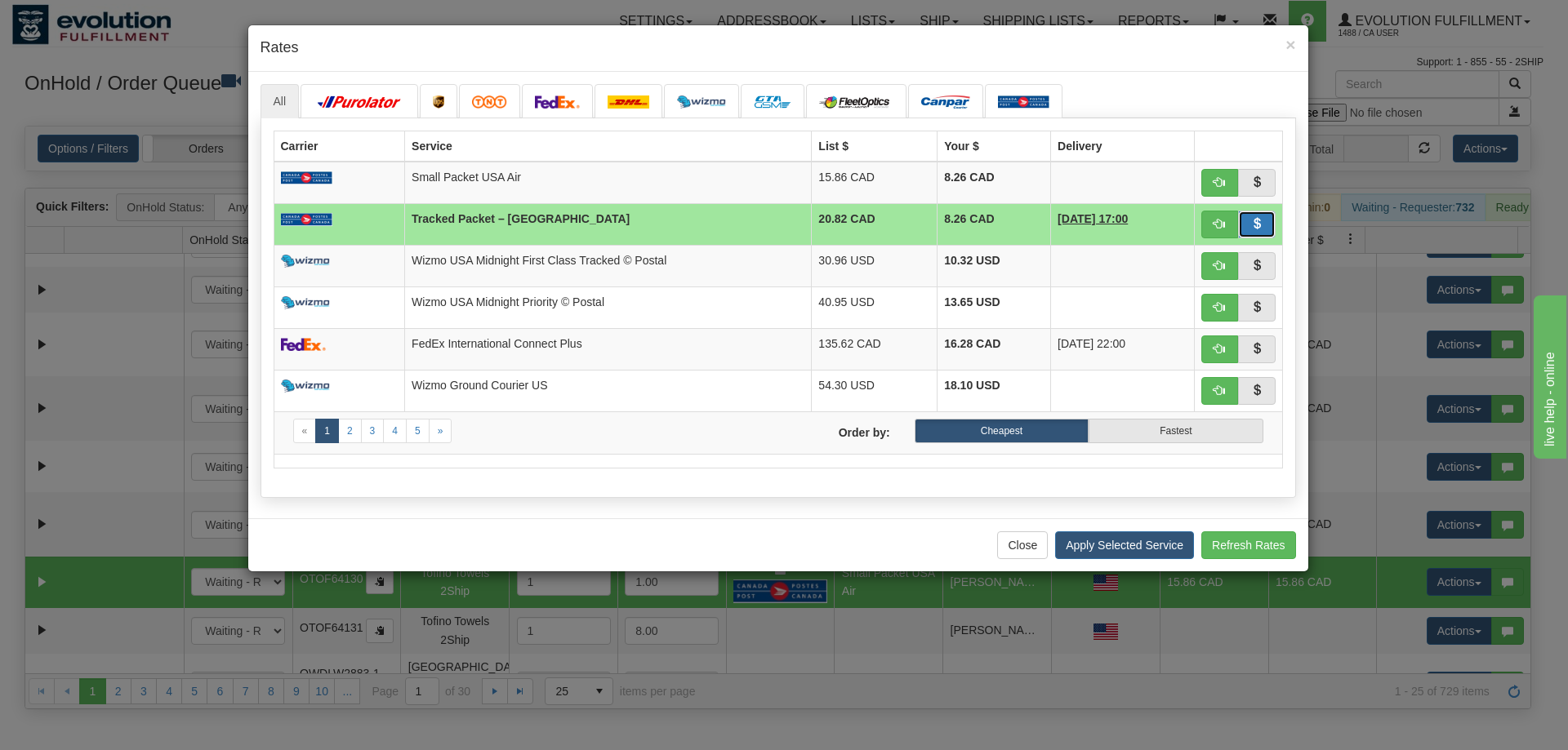
click at [1245, 224] on button "button" at bounding box center [1256, 224] width 38 height 28
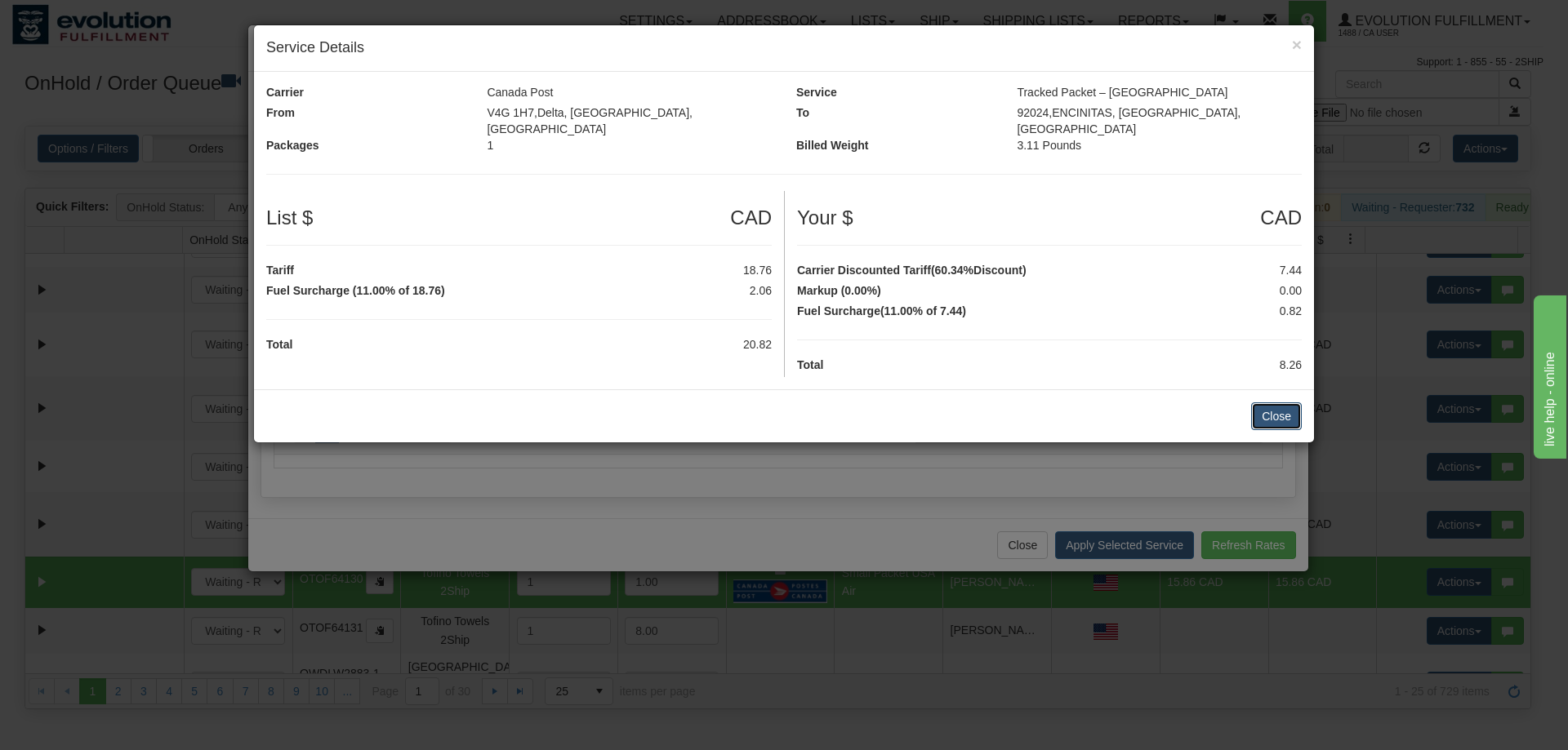
click at [1259, 402] on button "Close" at bounding box center [1277, 416] width 51 height 28
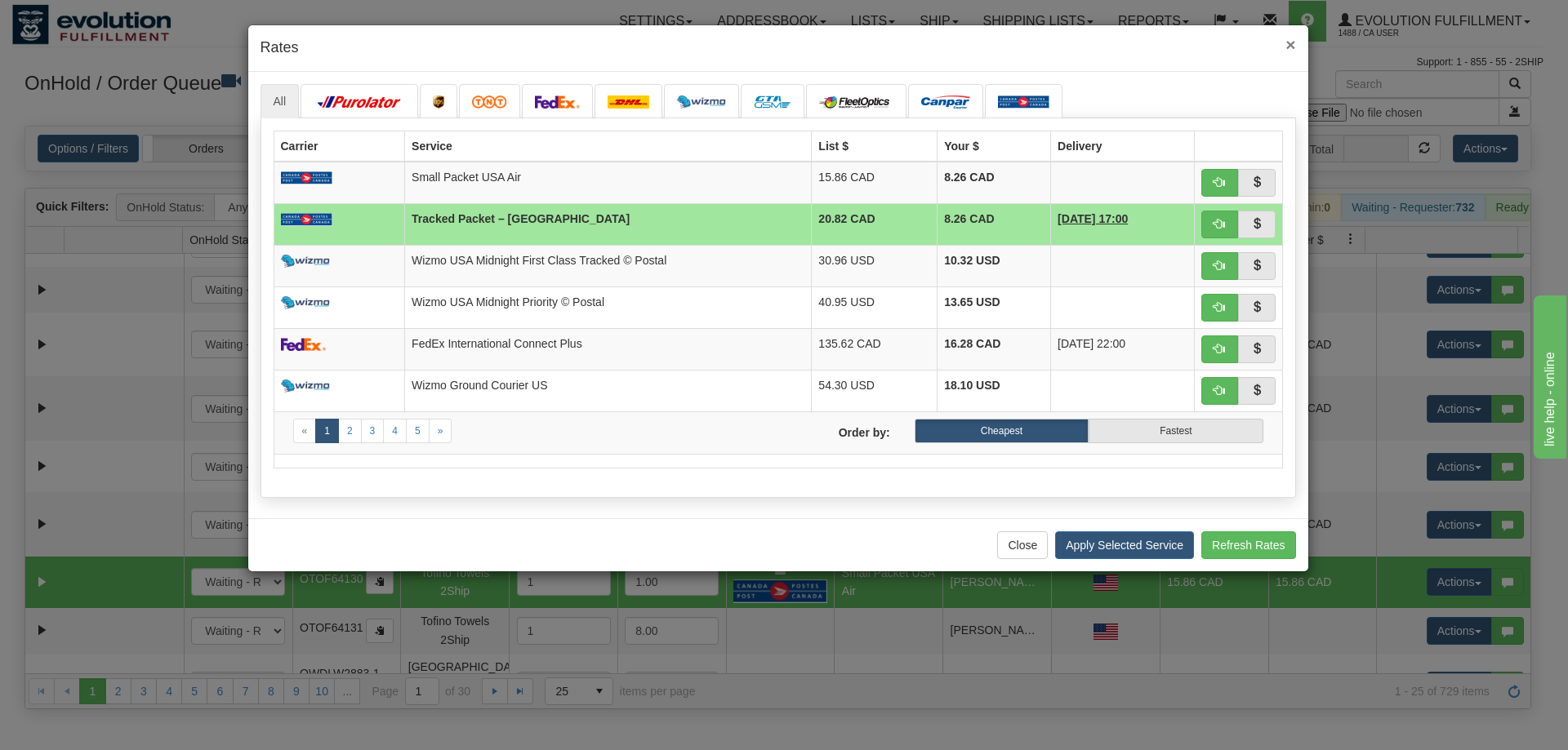
click at [1288, 53] on span "×" at bounding box center [1290, 45] width 10 height 19
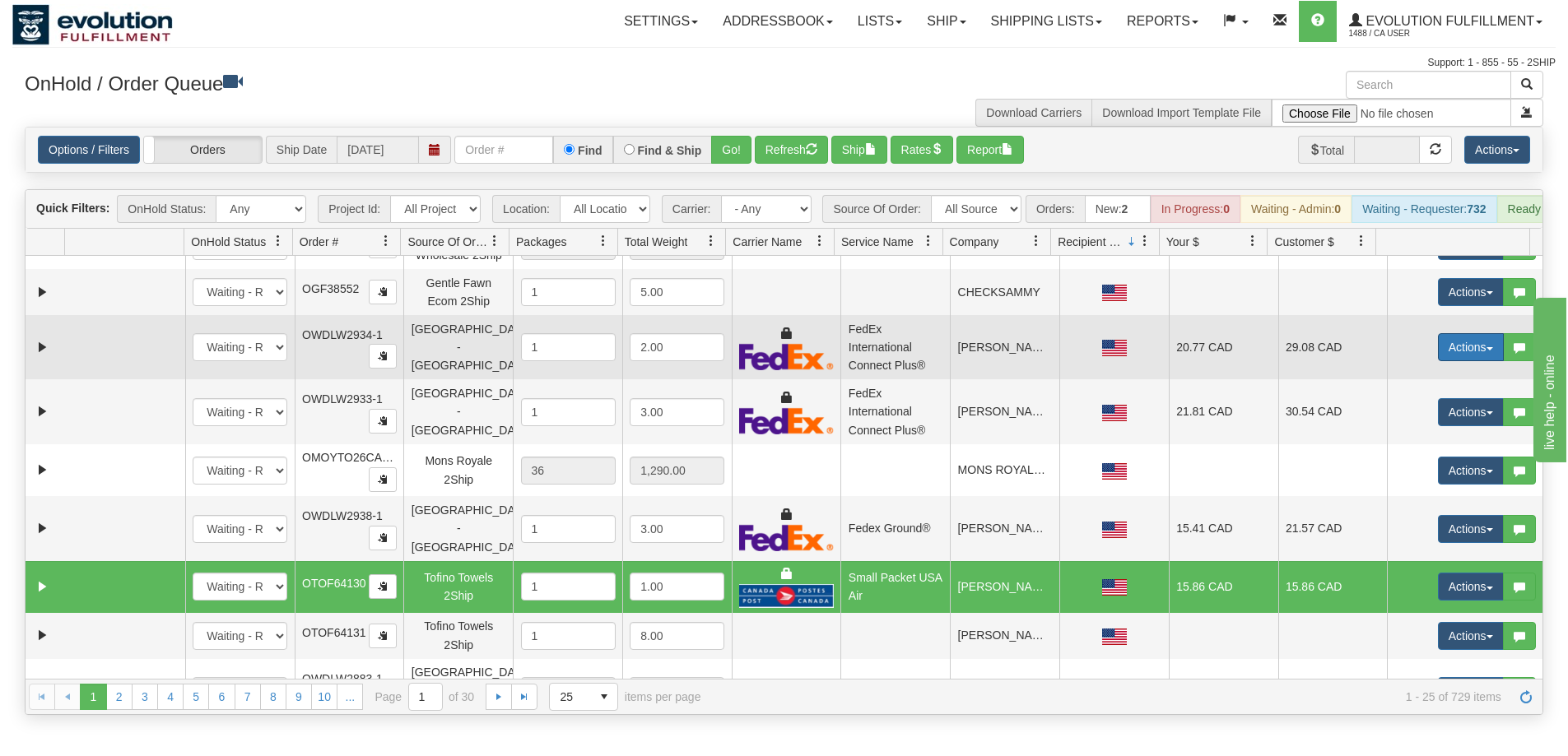
click at [1448, 357] on button "Actions" at bounding box center [1471, 347] width 66 height 28
click at [1396, 428] on span "Rate All Services" at bounding box center [1437, 422] width 98 height 14
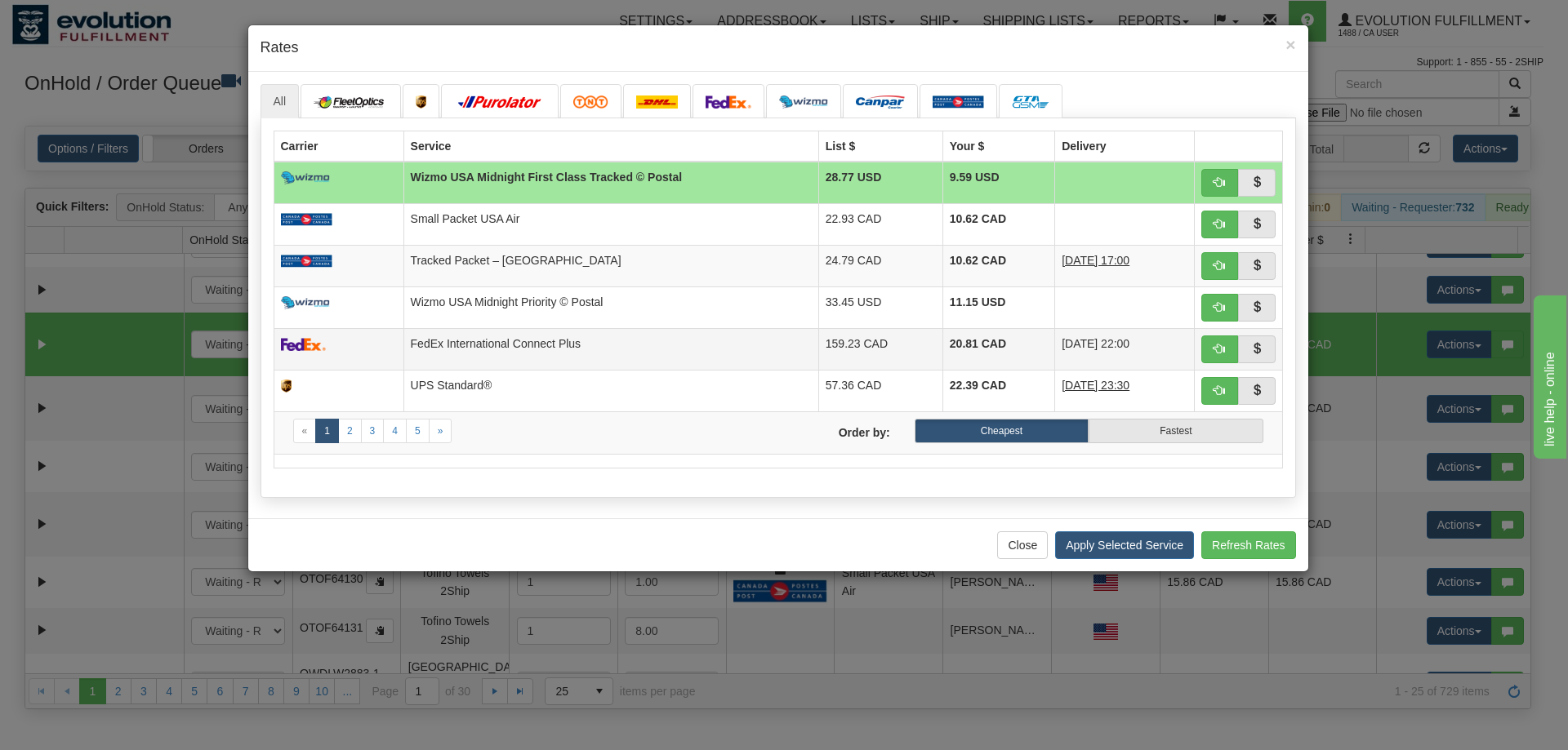
click at [711, 349] on td "FedEx International Connect Plus" at bounding box center [611, 348] width 415 height 41
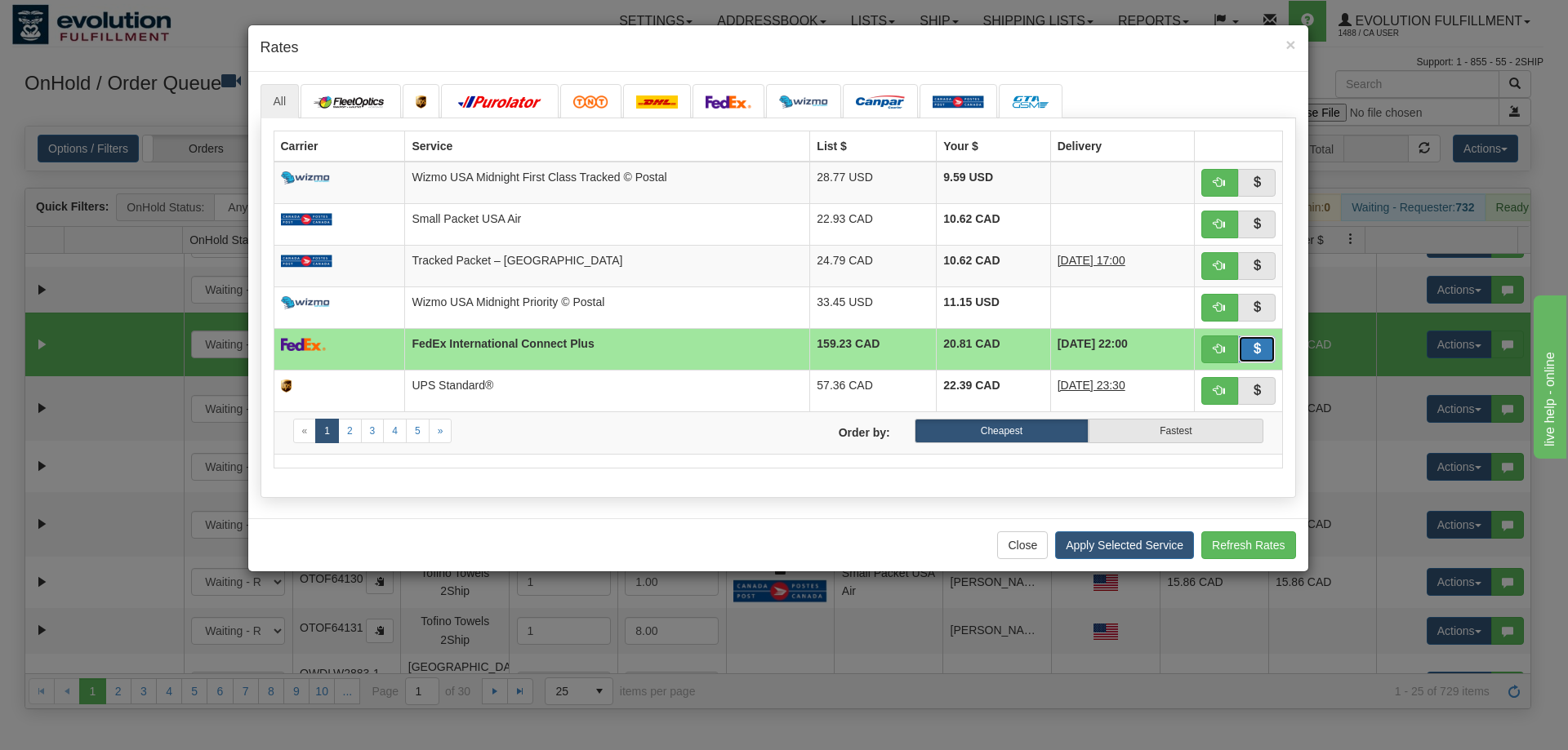
click at [1247, 346] on button "button" at bounding box center [1256, 349] width 38 height 28
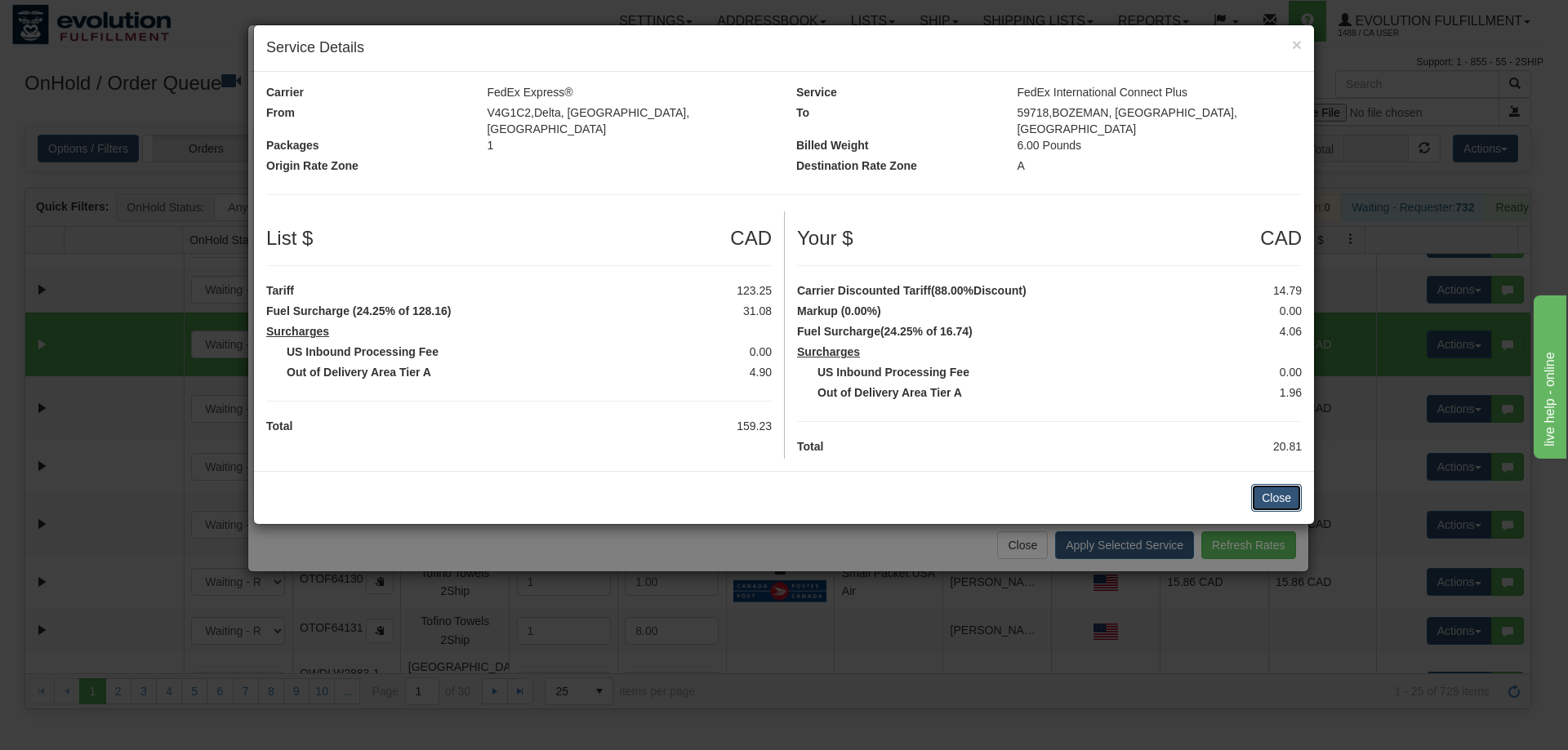
click at [1265, 484] on button "Close" at bounding box center [1277, 497] width 51 height 28
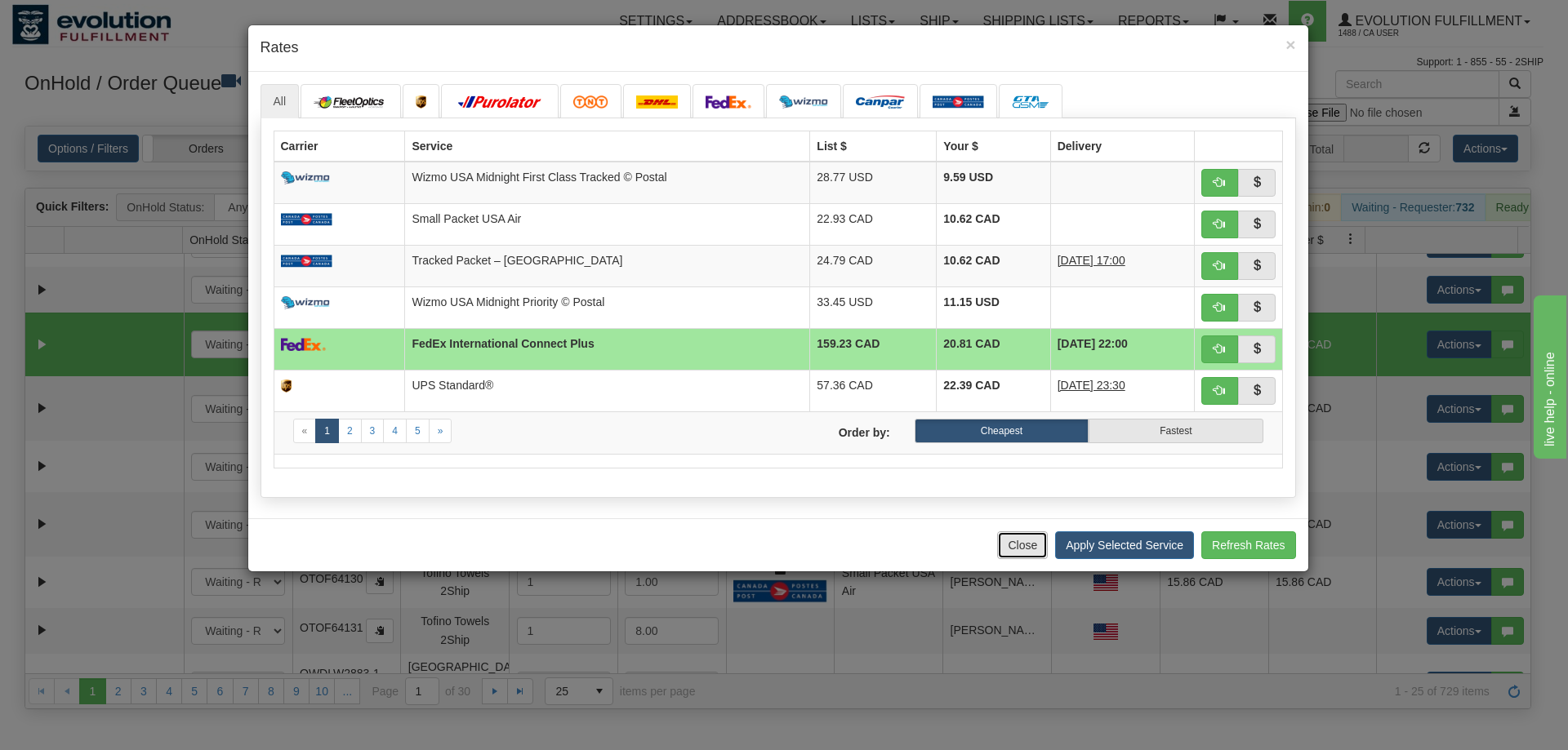
click at [1021, 542] on button "Close" at bounding box center [1022, 545] width 51 height 28
